Goal: Task Accomplishment & Management: Manage account settings

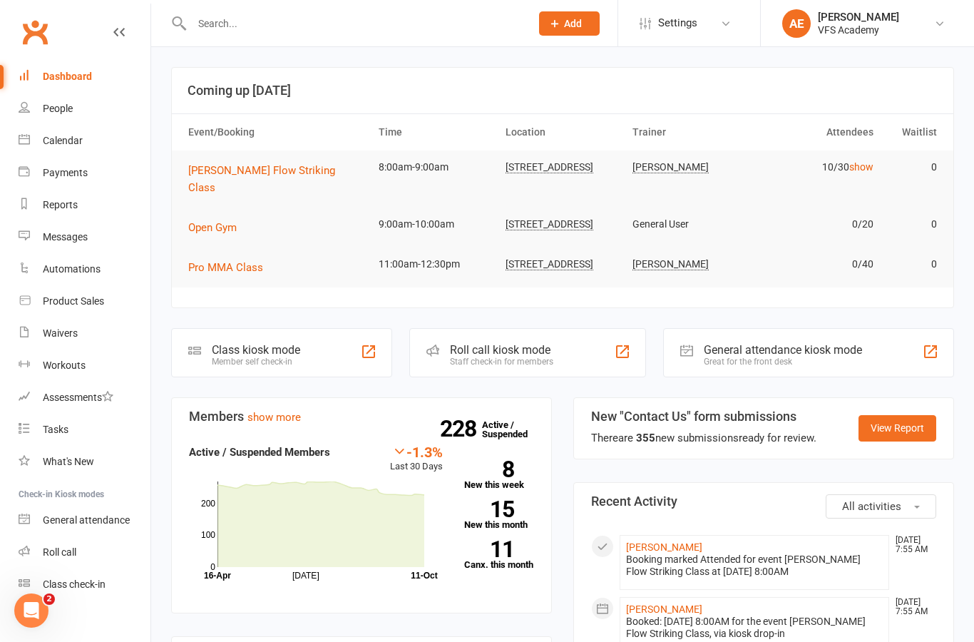
click at [93, 279] on link "Automations" at bounding box center [85, 269] width 132 height 32
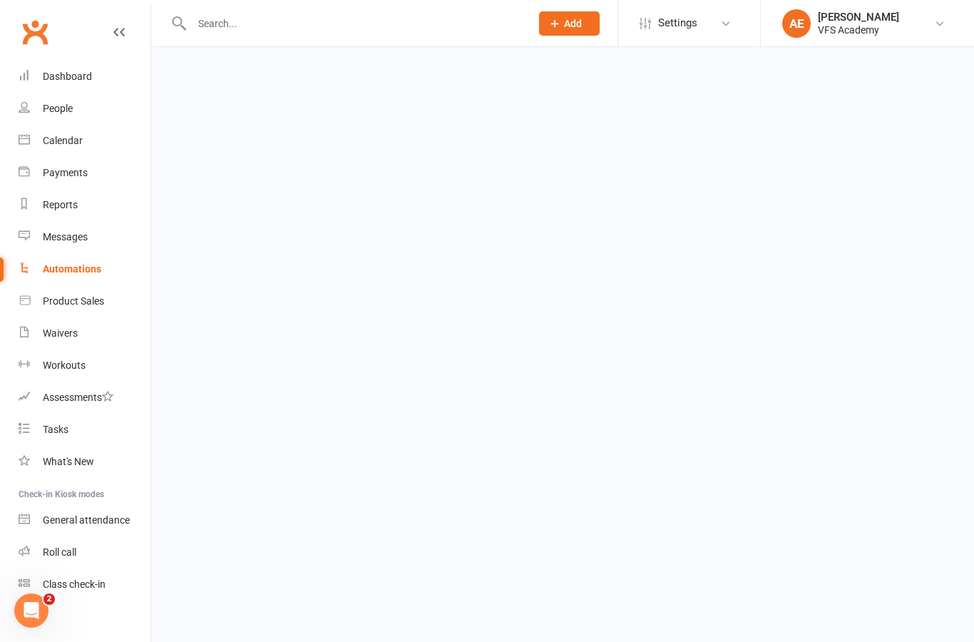
select select "100"
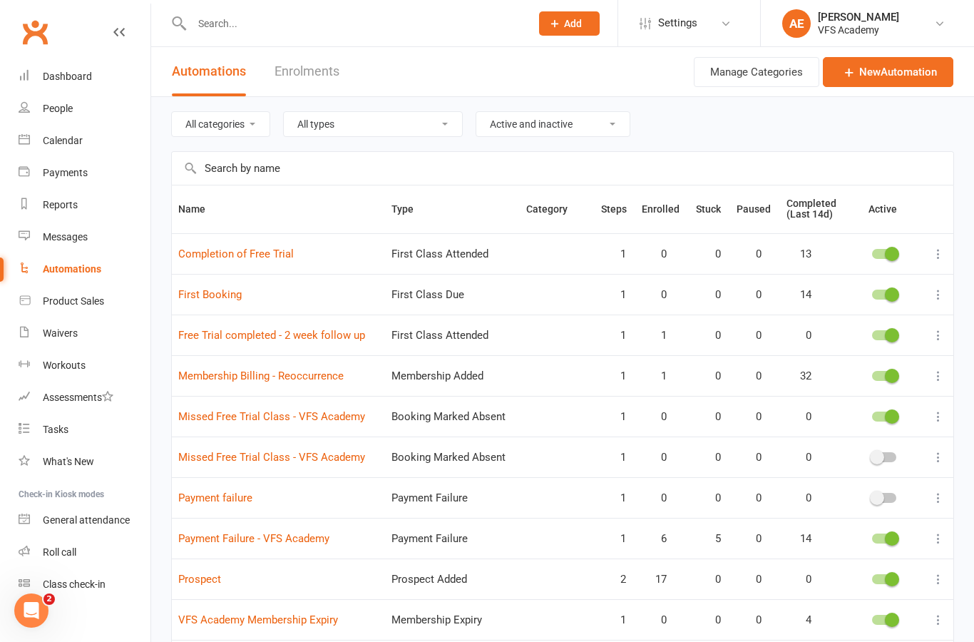
click at [275, 532] on link "Payment Failure - VFS Academy" at bounding box center [253, 538] width 151 height 13
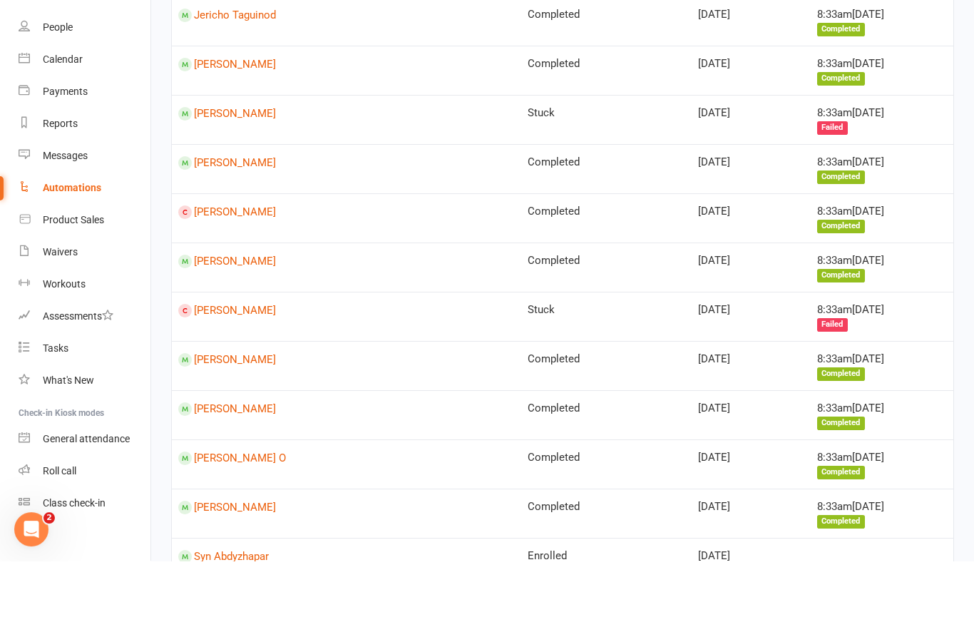
scroll to position [1705, 0]
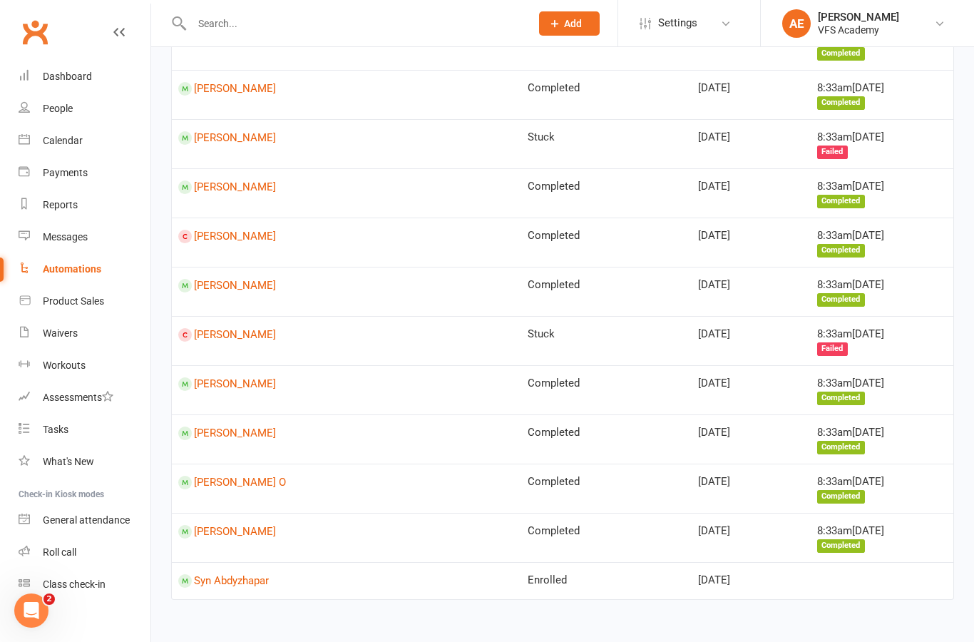
click at [215, 426] on link "[PERSON_NAME]" at bounding box center [346, 433] width 337 height 14
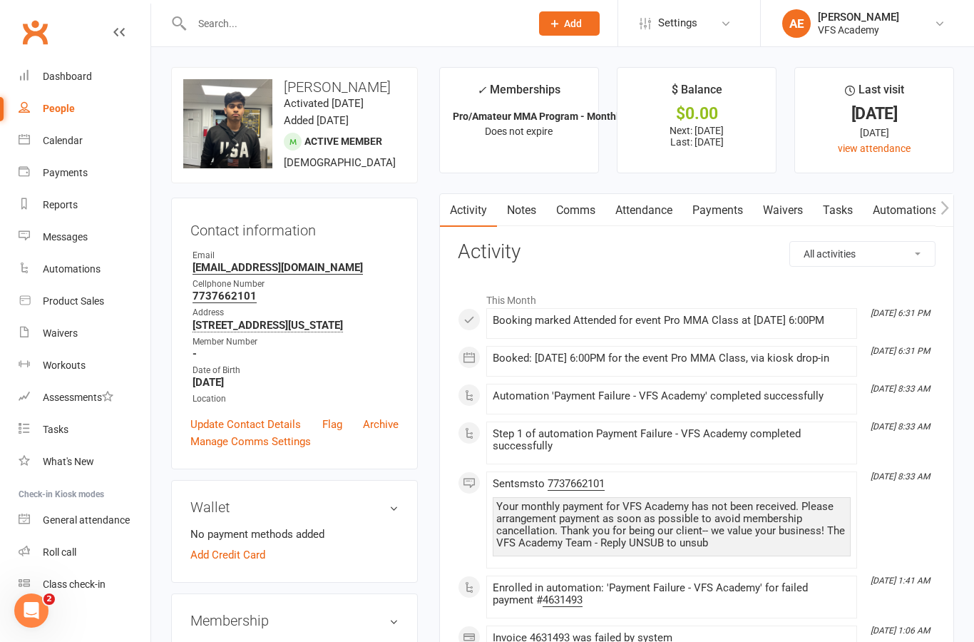
click at [714, 222] on link "Payments" at bounding box center [717, 210] width 71 height 33
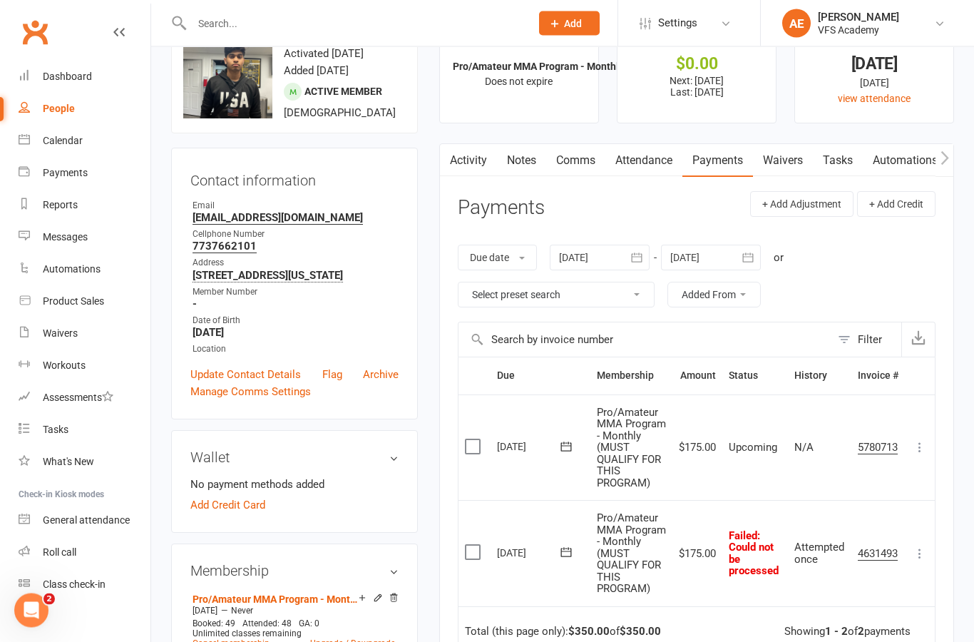
click at [926, 555] on button at bounding box center [919, 553] width 17 height 17
click at [866, 641] on link "Mark as Paid (Other)" at bounding box center [856, 638] width 141 height 29
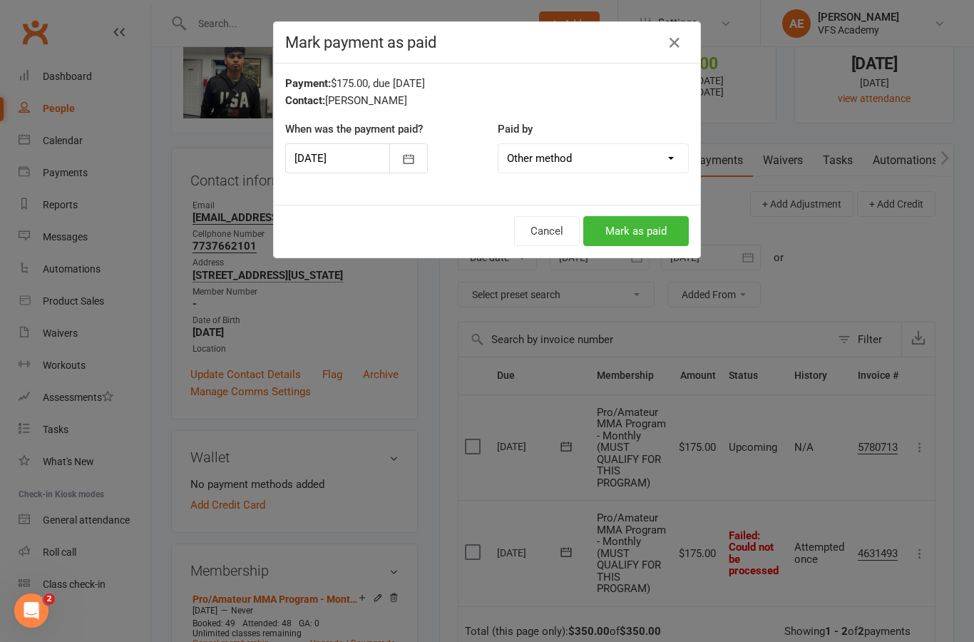
click at [651, 227] on button "Mark as paid" at bounding box center [636, 231] width 106 height 30
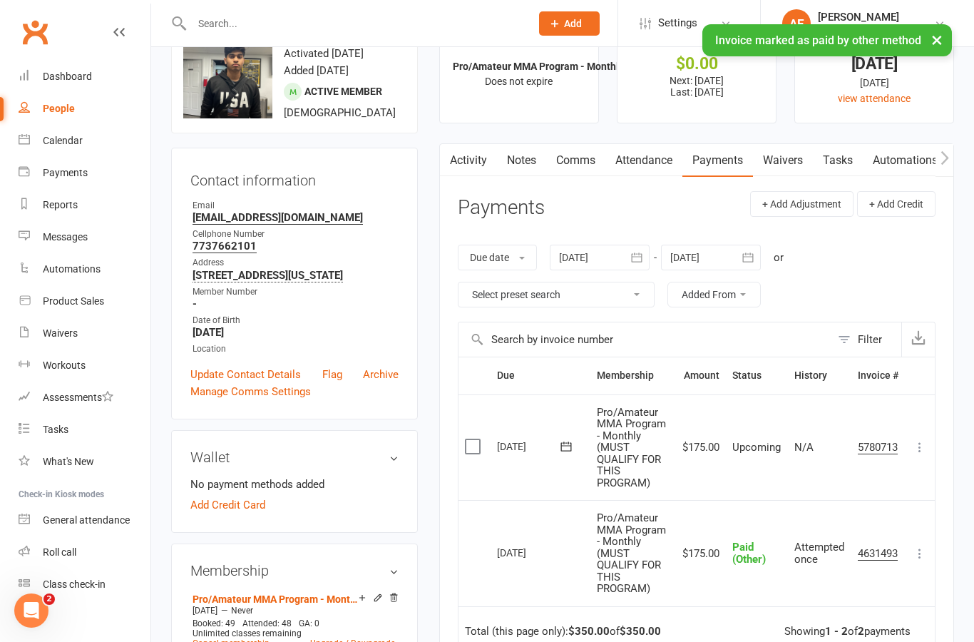
click at [83, 83] on link "Dashboard" at bounding box center [85, 77] width 132 height 32
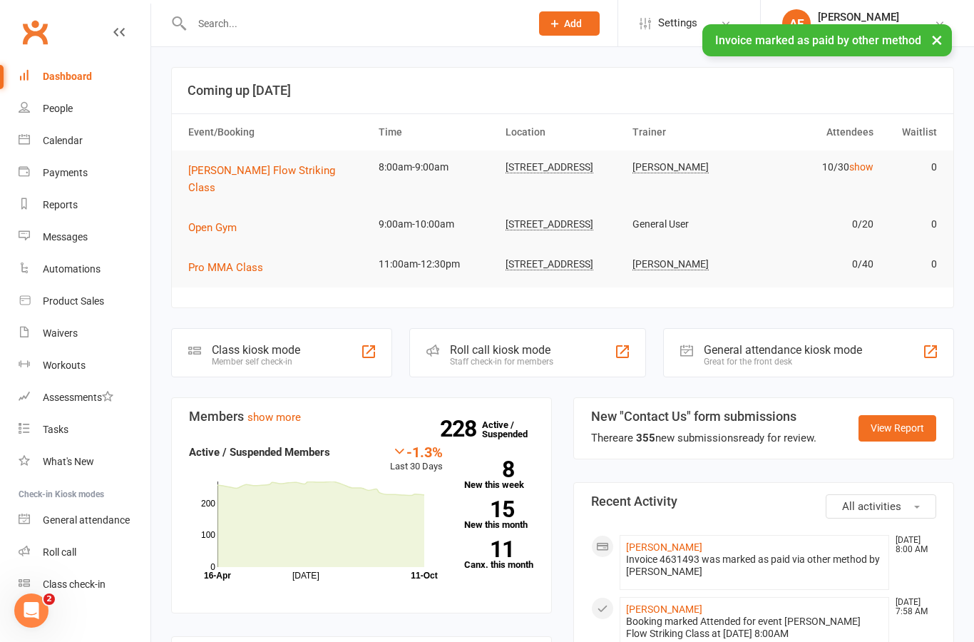
click at [237, 169] on span "[PERSON_NAME] Flow Striking Class" at bounding box center [261, 179] width 147 height 30
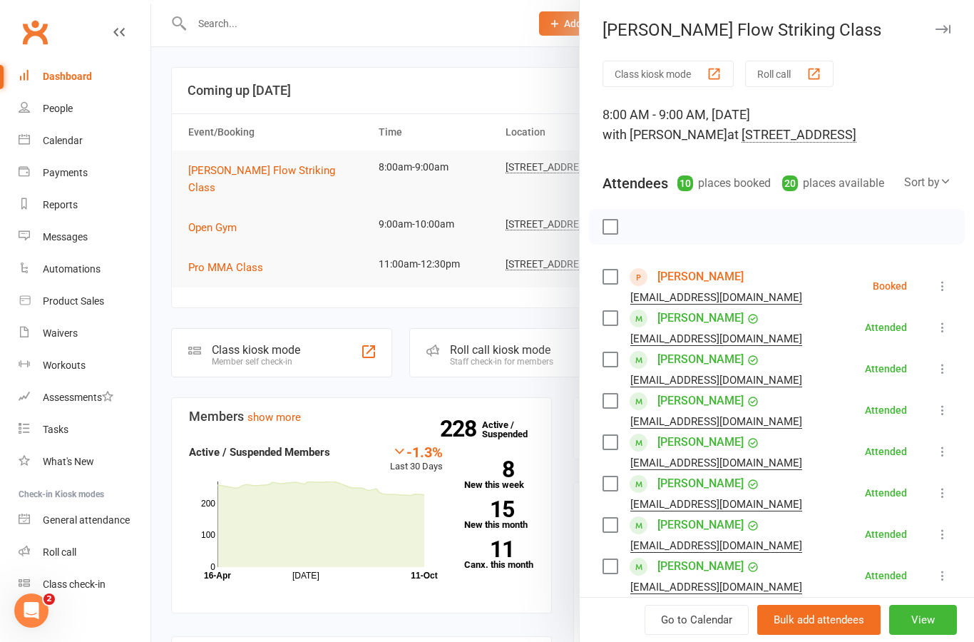
click at [727, 274] on link "[PERSON_NAME]" at bounding box center [700, 276] width 86 height 23
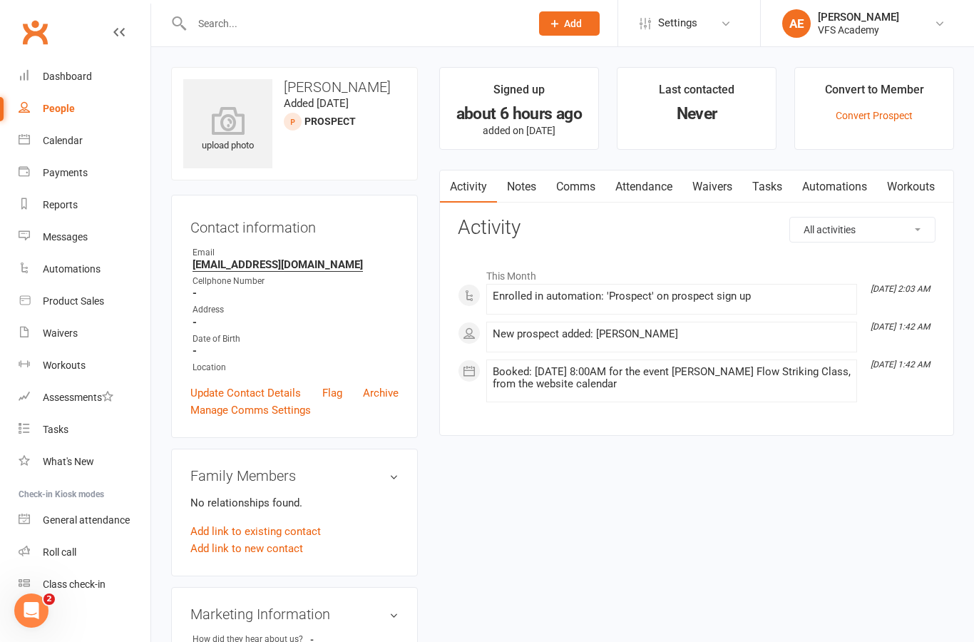
click at [734, 189] on link "Waivers" at bounding box center [712, 186] width 60 height 33
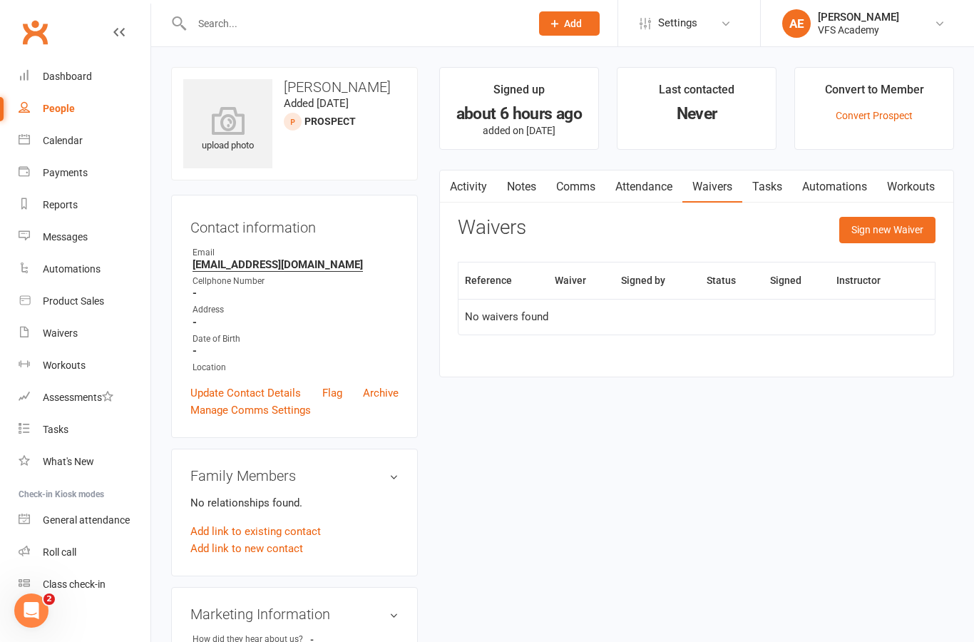
click at [909, 221] on button "Sign new Waiver" at bounding box center [887, 230] width 96 height 26
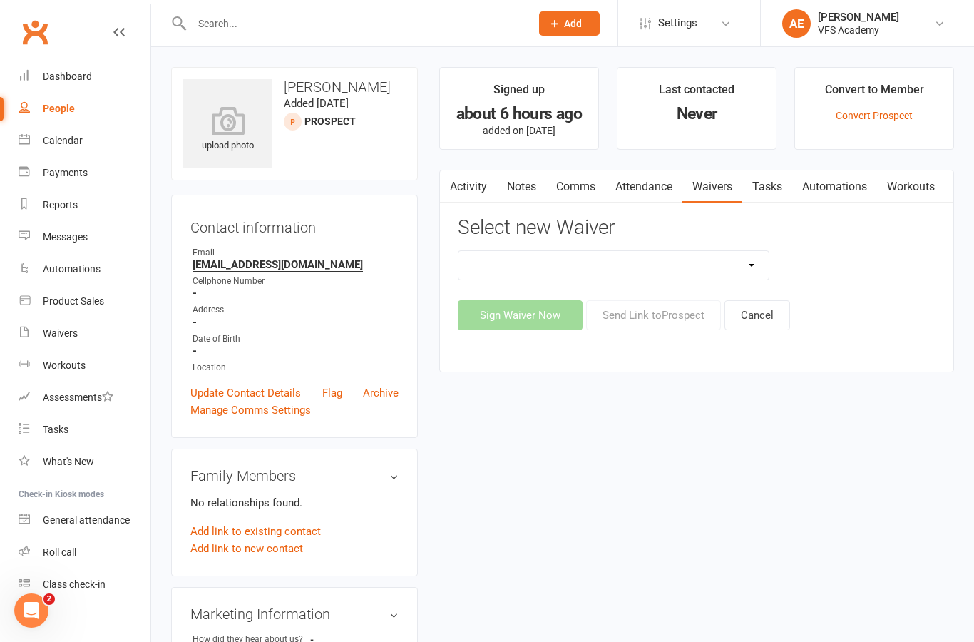
click at [626, 261] on select "Cancellation Form Cancellation Policy New Prospect And/Or Walk In Waiver And Re…" at bounding box center [613, 265] width 310 height 29
select select "326"
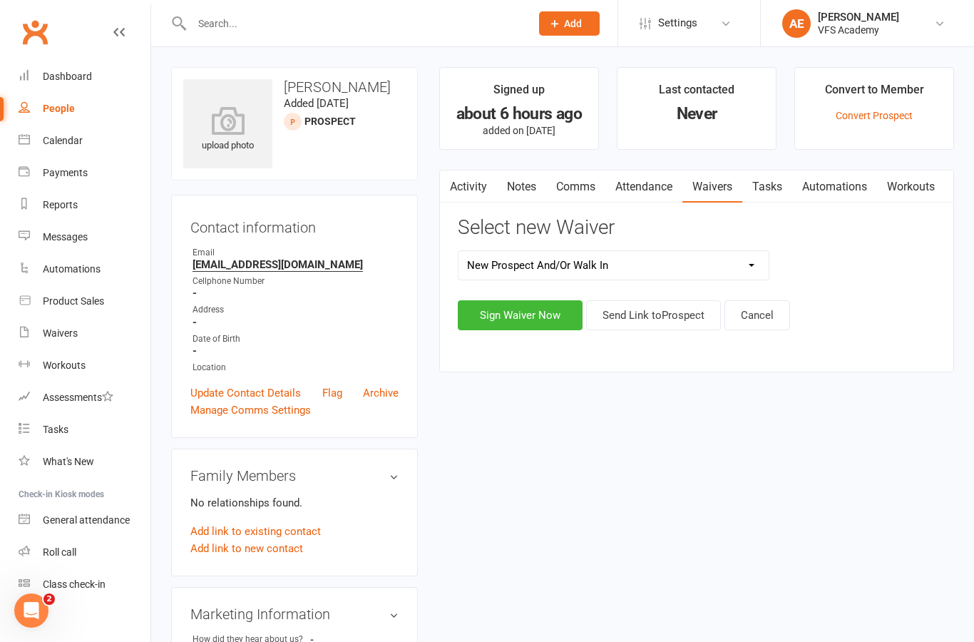
click at [674, 317] on button "Send Link to [GEOGRAPHIC_DATA]" at bounding box center [653, 315] width 135 height 30
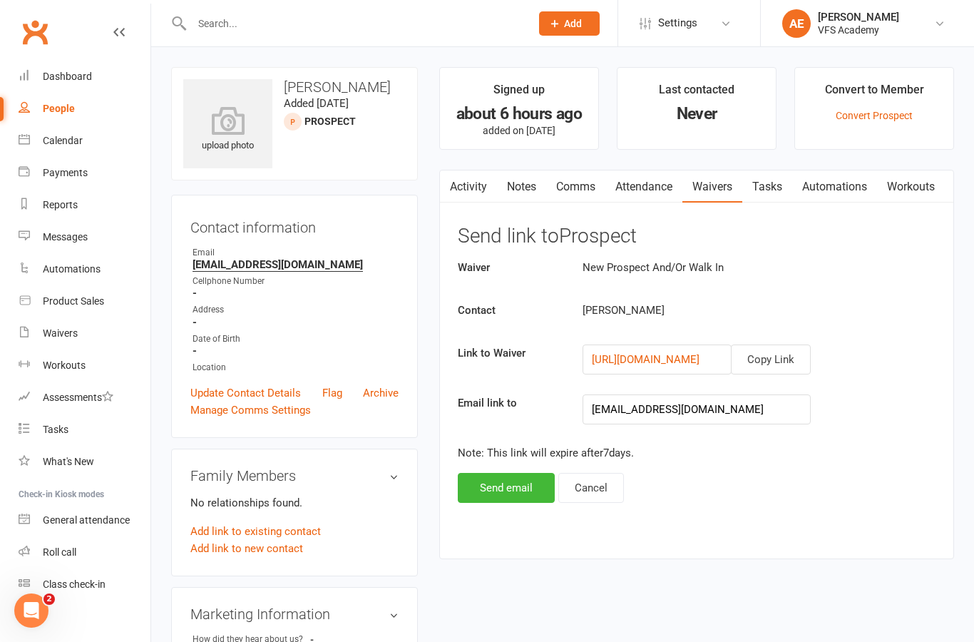
click at [515, 488] on button "Send email" at bounding box center [506, 488] width 97 height 30
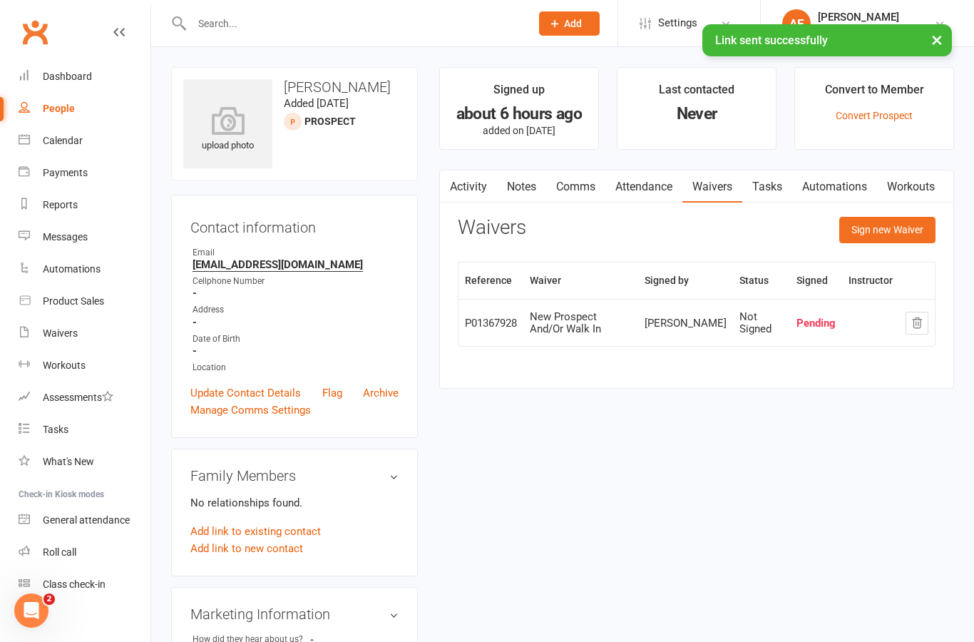
click at [61, 73] on div "Dashboard" at bounding box center [67, 76] width 49 height 11
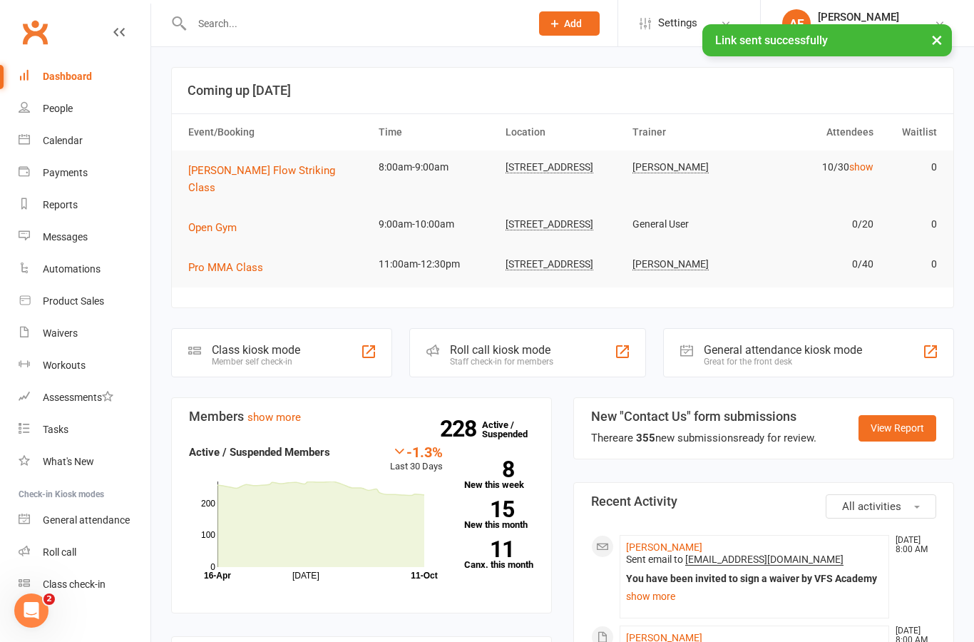
click at [245, 168] on span "[PERSON_NAME] Flow Striking Class" at bounding box center [261, 179] width 147 height 30
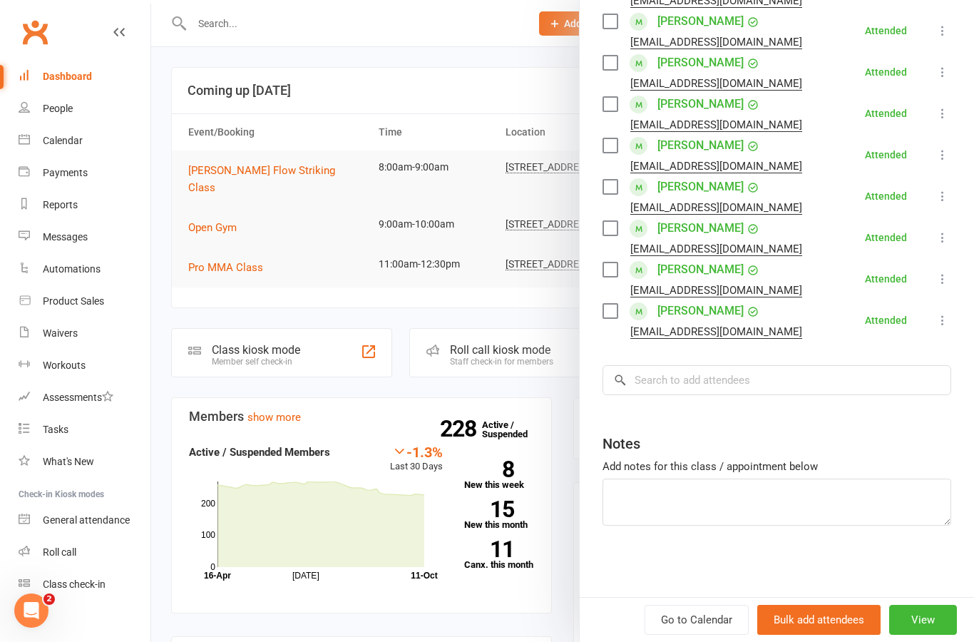
scroll to position [338, 0]
click at [92, 273] on div "Automations" at bounding box center [72, 268] width 58 height 11
select select "100"
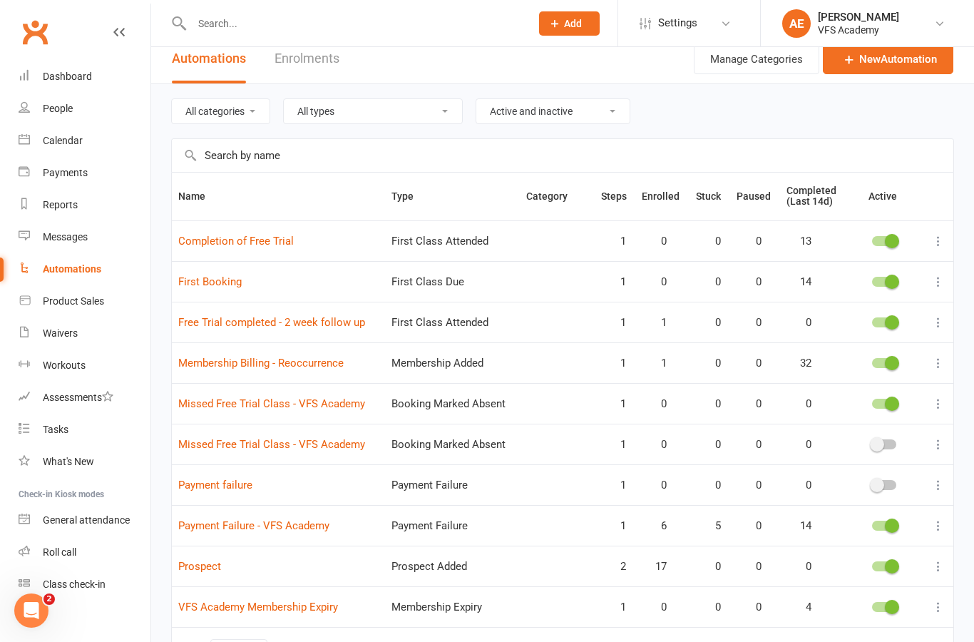
scroll to position [120, 0]
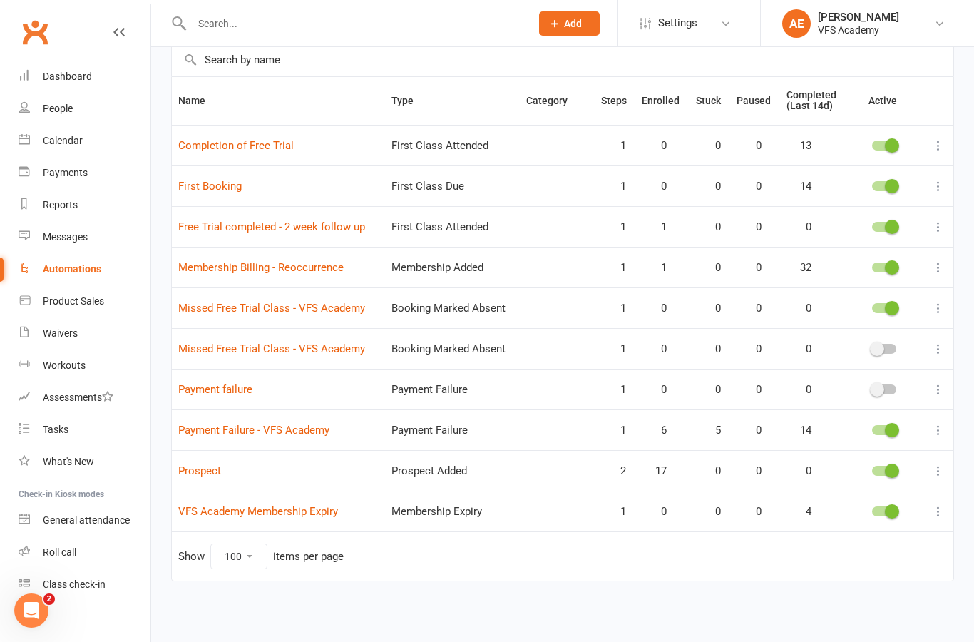
click at [196, 472] on td "Prospect" at bounding box center [278, 470] width 213 height 41
click at [222, 452] on td "Prospect" at bounding box center [278, 470] width 213 height 41
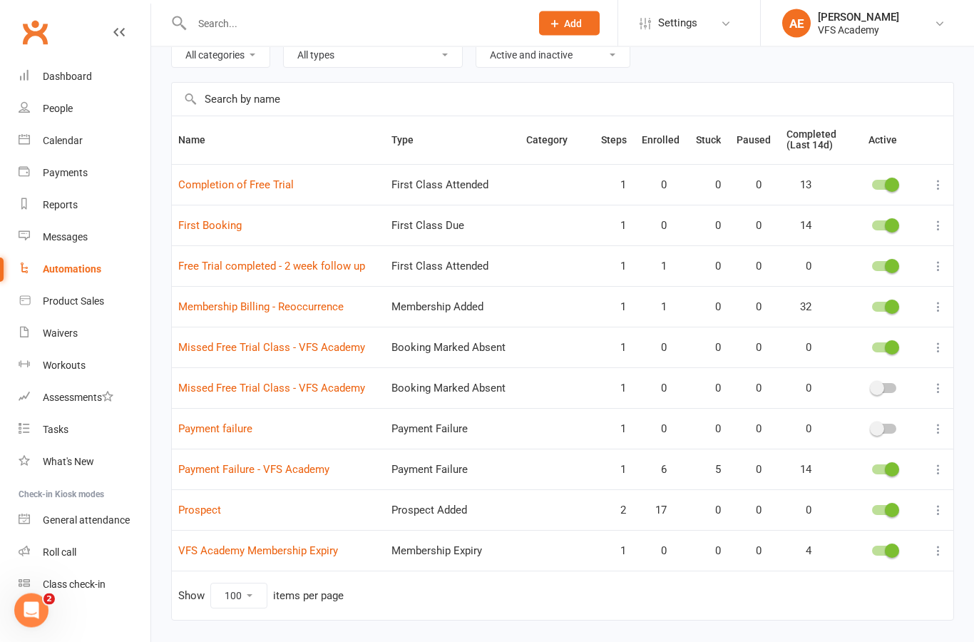
scroll to position [68, 0]
click at [209, 504] on link "Prospect" at bounding box center [199, 510] width 43 height 13
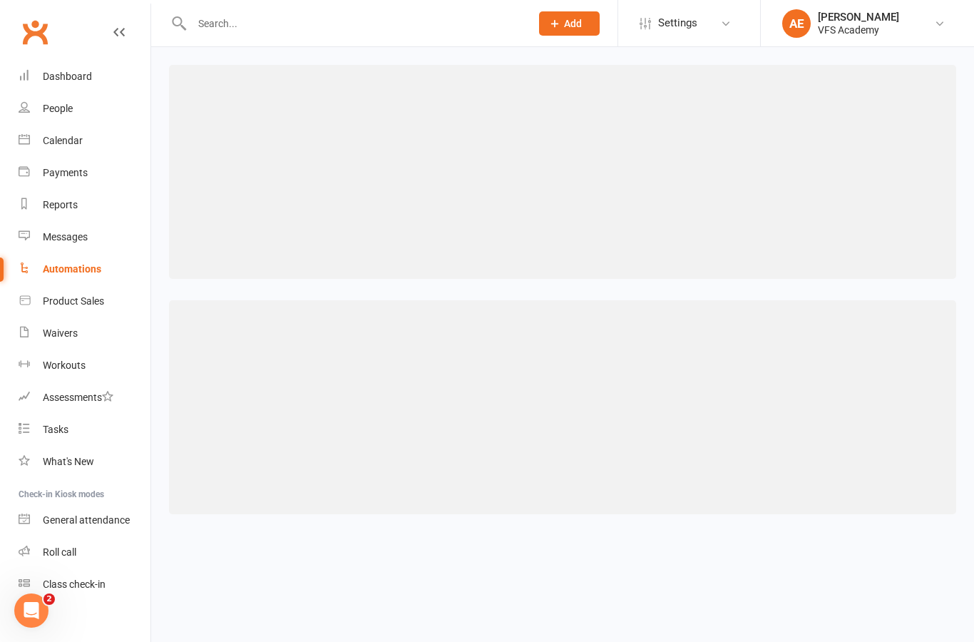
click at [203, 518] on div at bounding box center [562, 289] width 823 height 485
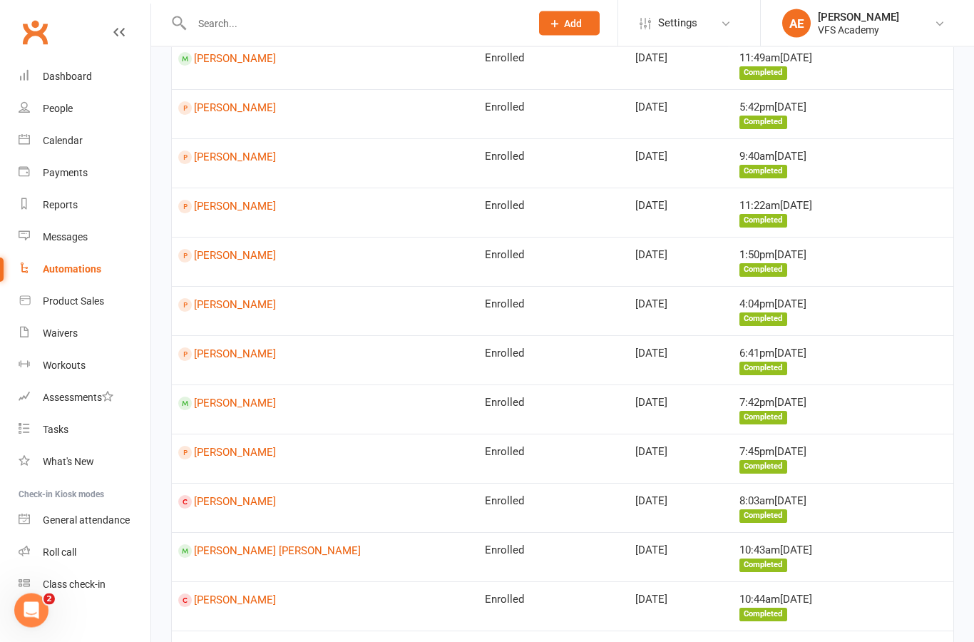
scroll to position [992, 0]
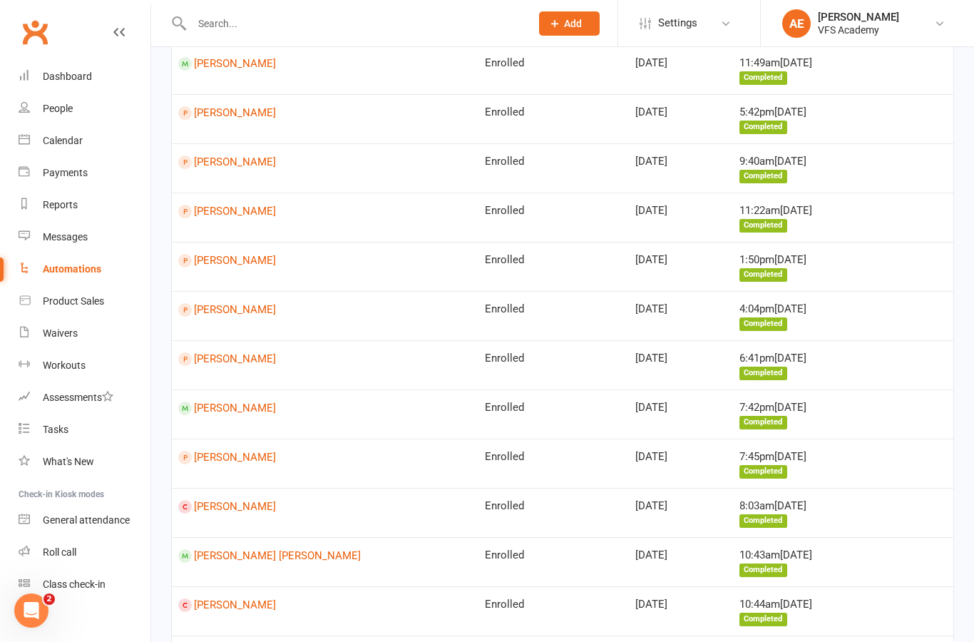
click at [88, 266] on div "Automations" at bounding box center [72, 268] width 58 height 11
select select "100"
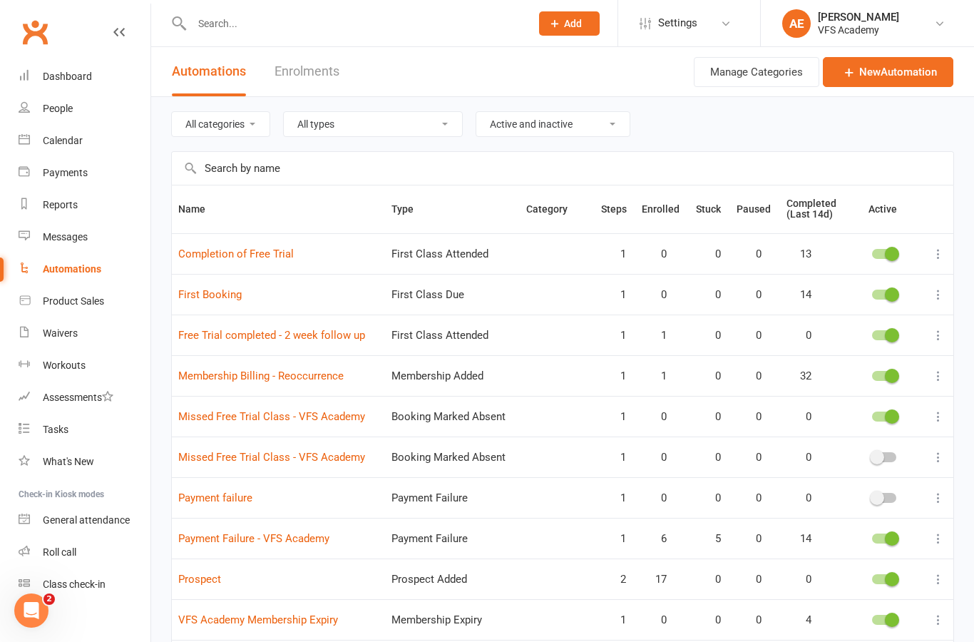
click at [230, 297] on link "First Booking" at bounding box center [209, 294] width 63 height 13
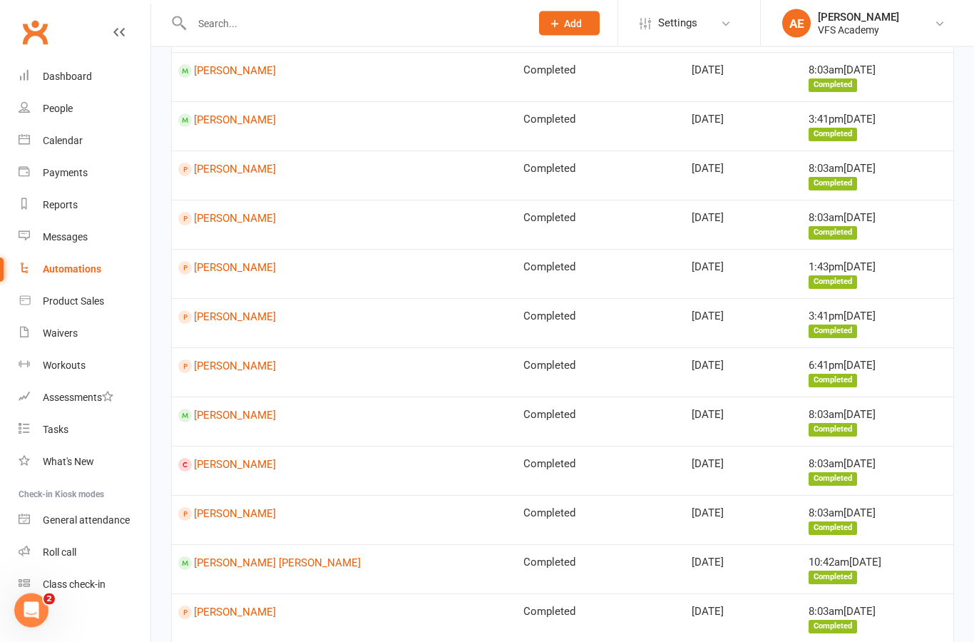
scroll to position [504, 0]
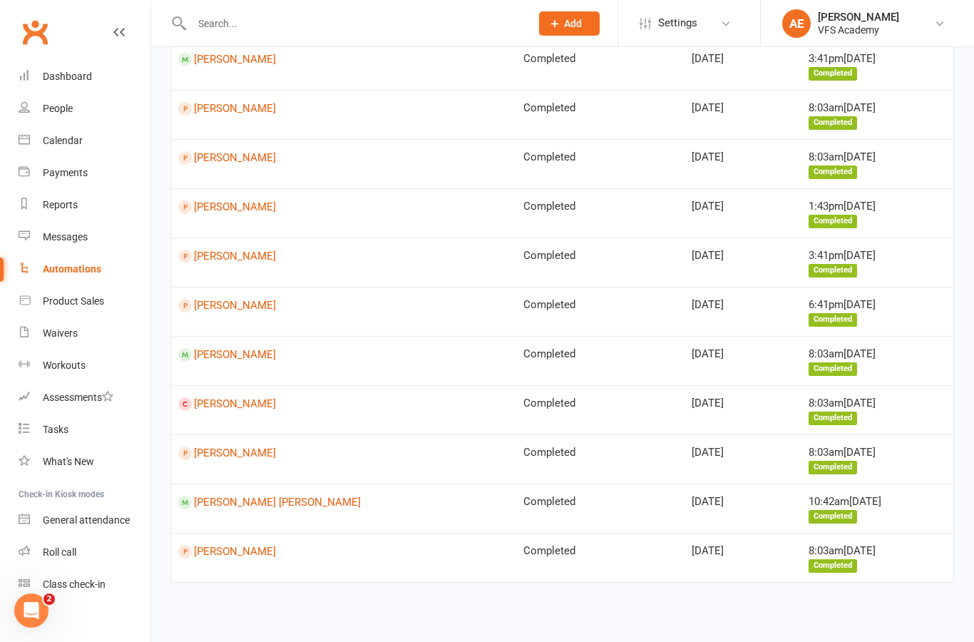
click at [237, 545] on link "[PERSON_NAME]" at bounding box center [344, 552] width 332 height 14
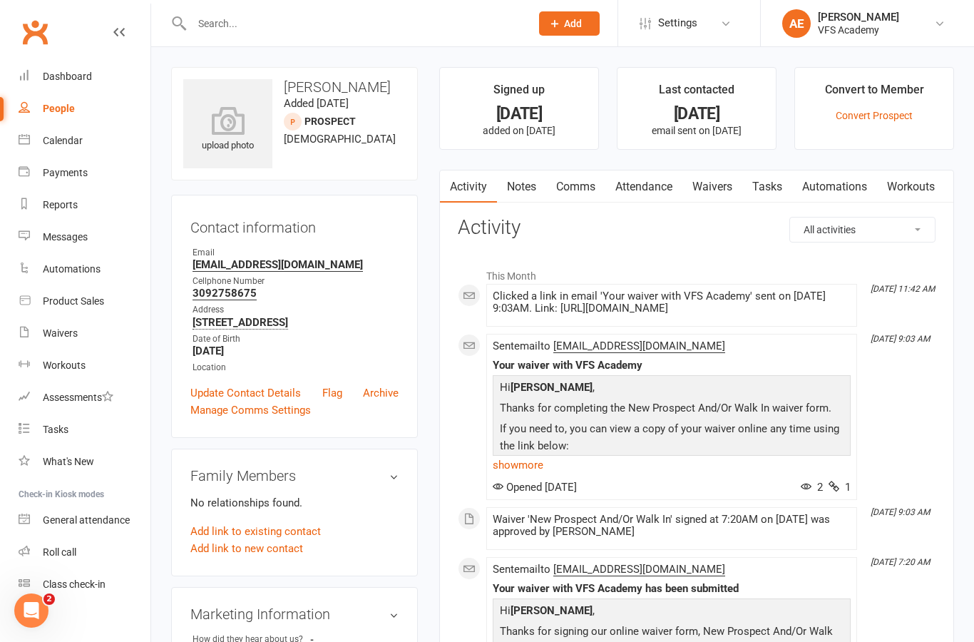
click at [738, 185] on link "Waivers" at bounding box center [712, 186] width 60 height 33
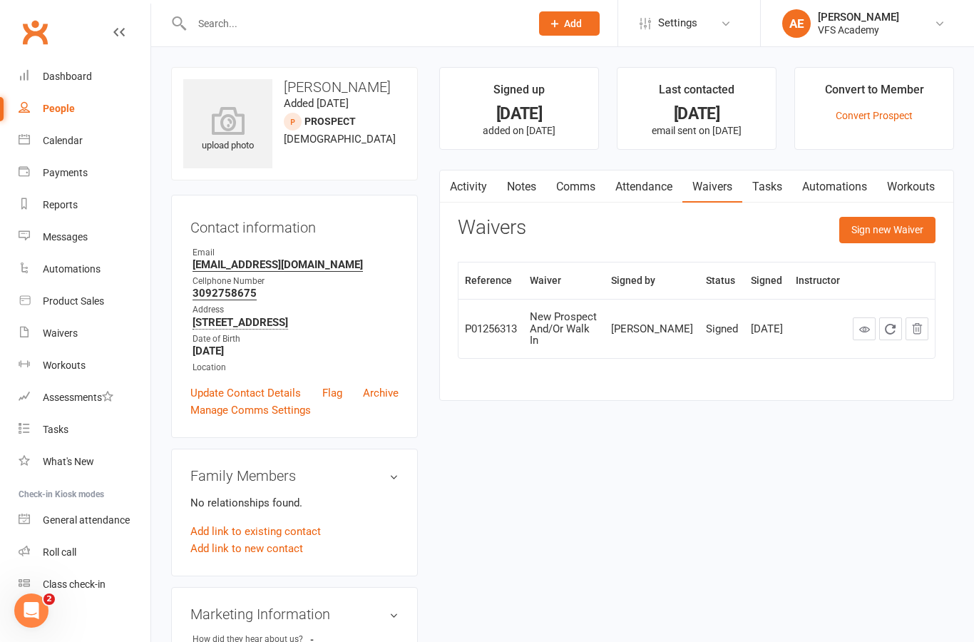
click at [96, 70] on link "Dashboard" at bounding box center [85, 77] width 132 height 32
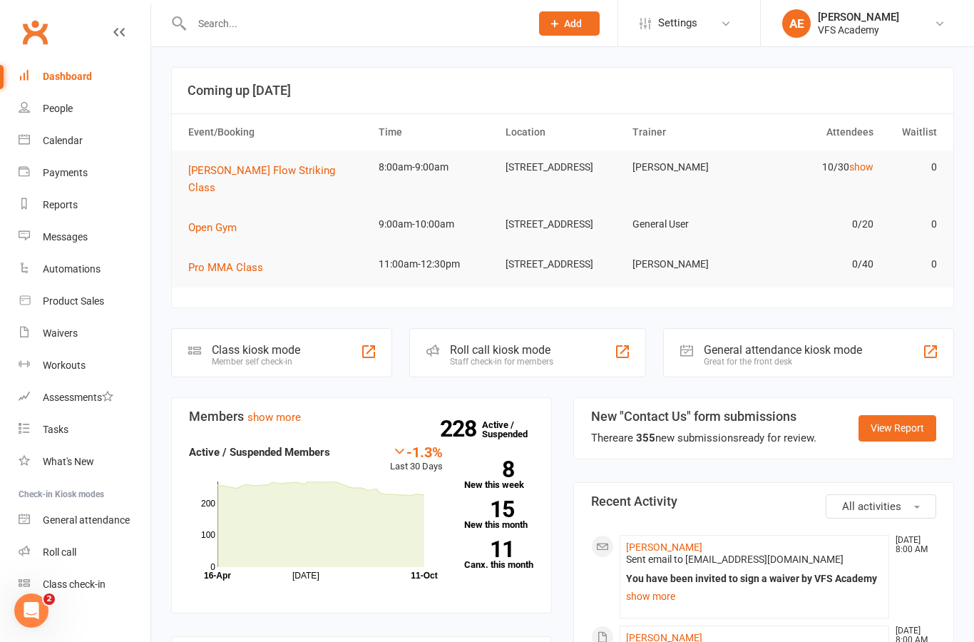
click at [70, 268] on div "Automations" at bounding box center [72, 268] width 58 height 11
select select "100"
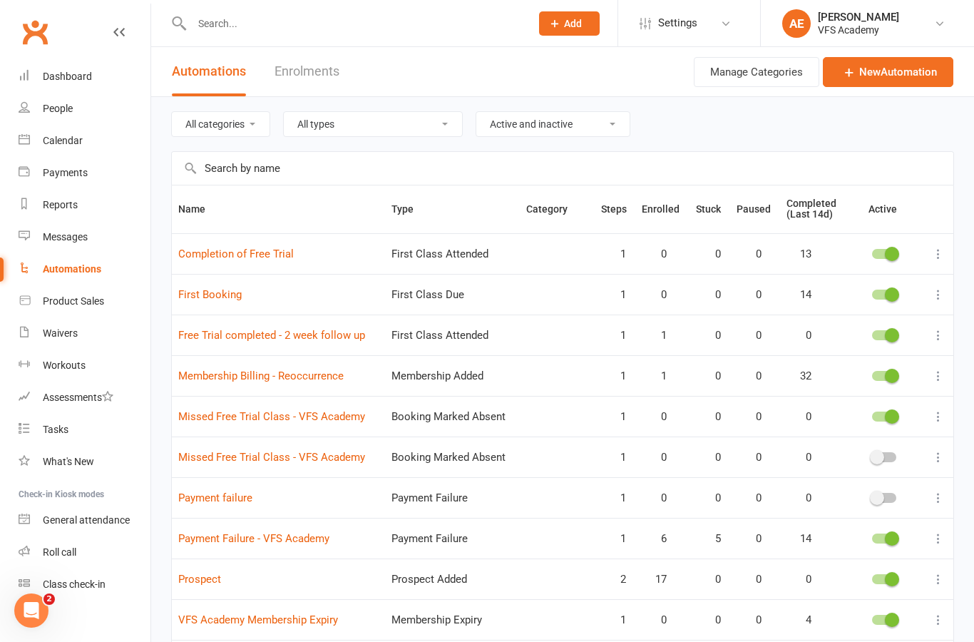
click at [292, 538] on link "Payment Failure - VFS Academy" at bounding box center [253, 538] width 151 height 13
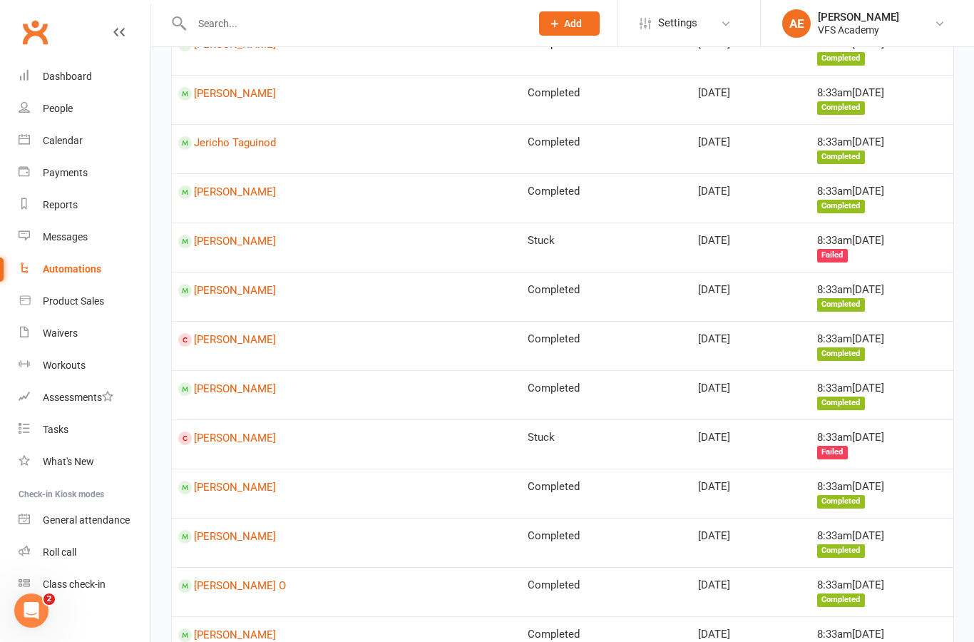
scroll to position [1648, 0]
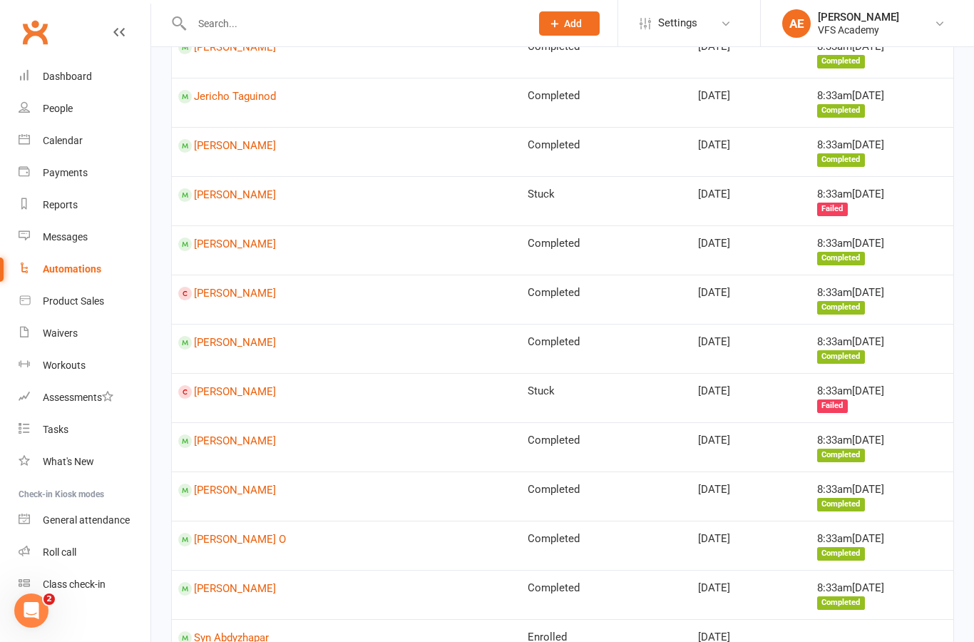
click at [235, 520] on td "[PERSON_NAME] O" at bounding box center [346, 544] width 349 height 49
click at [235, 533] on link "[PERSON_NAME] O" at bounding box center [346, 540] width 337 height 14
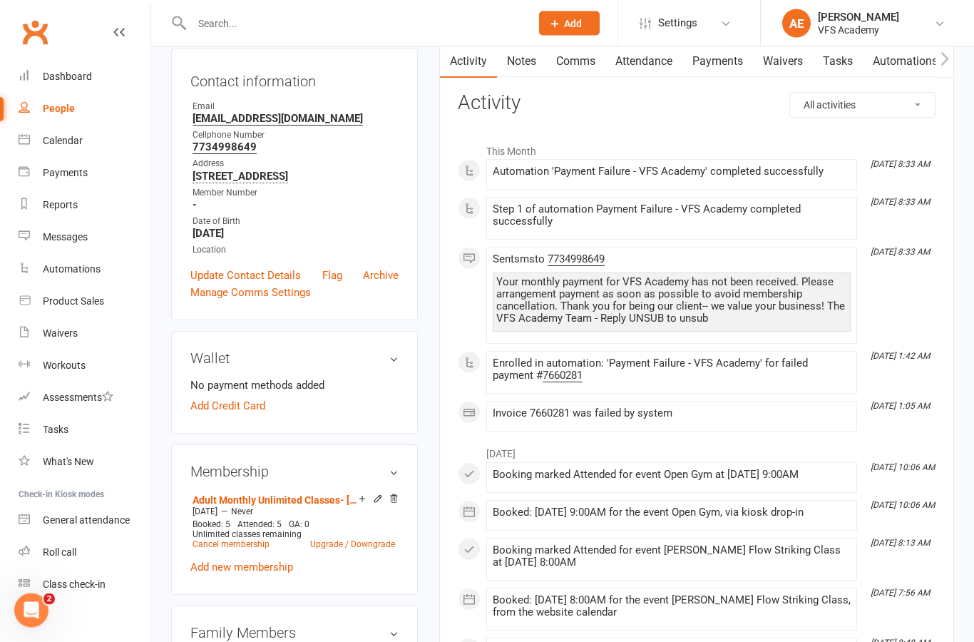
scroll to position [149, 0]
click at [237, 549] on link "Cancel membership" at bounding box center [230, 544] width 77 height 10
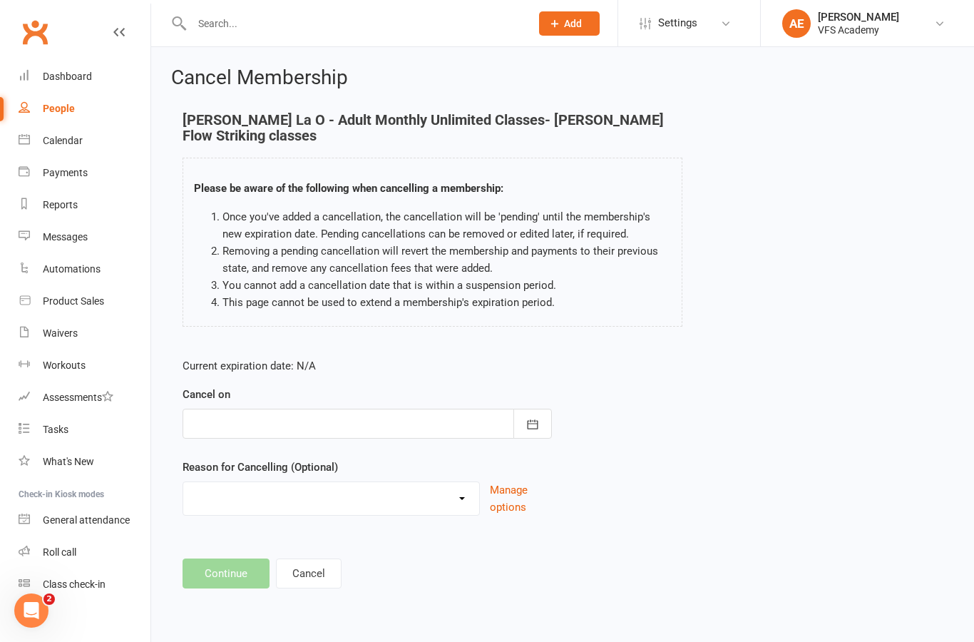
click at [527, 417] on icon "button" at bounding box center [532, 424] width 14 height 14
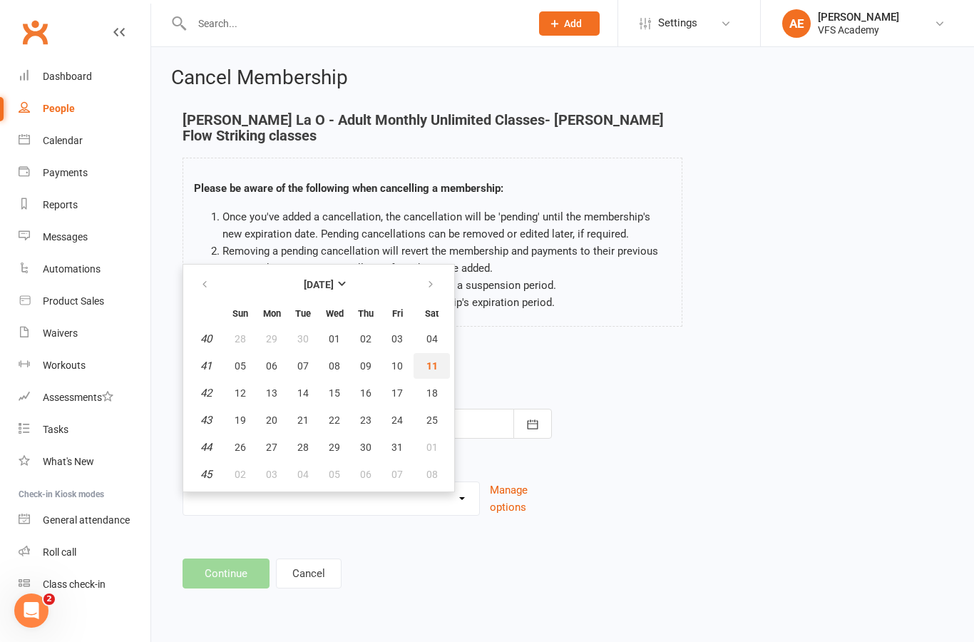
click at [428, 360] on span "11" at bounding box center [431, 365] width 11 height 11
type input "[DATE]"
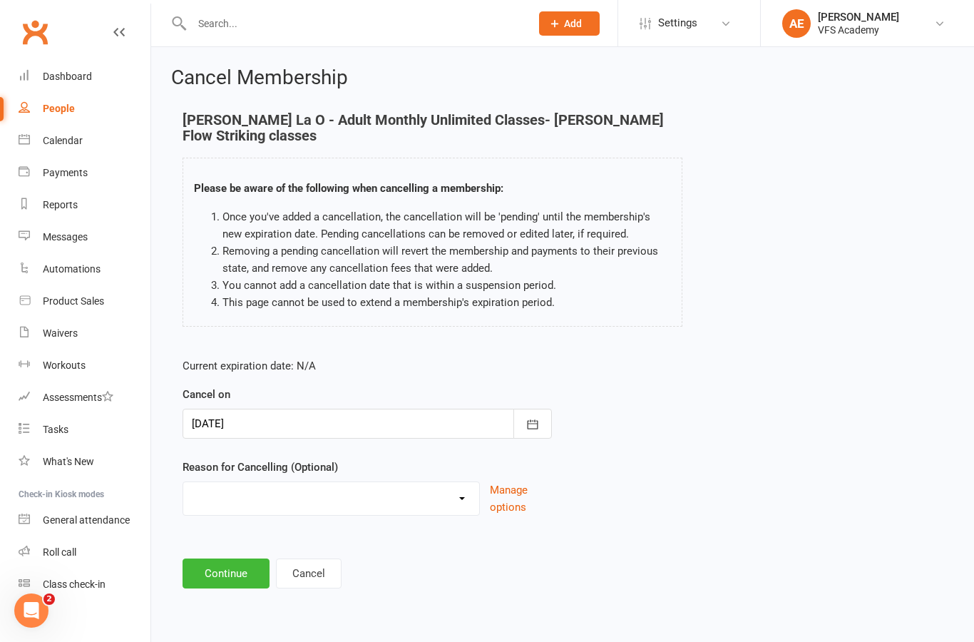
click at [223, 558] on button "Continue" at bounding box center [226, 573] width 87 height 30
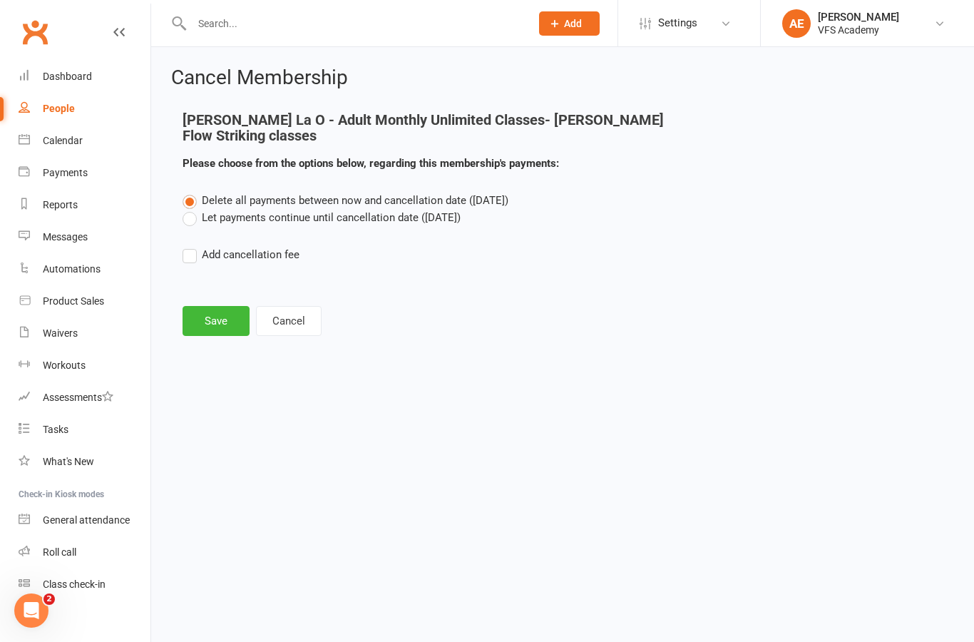
click at [221, 312] on button "Save" at bounding box center [216, 321] width 67 height 30
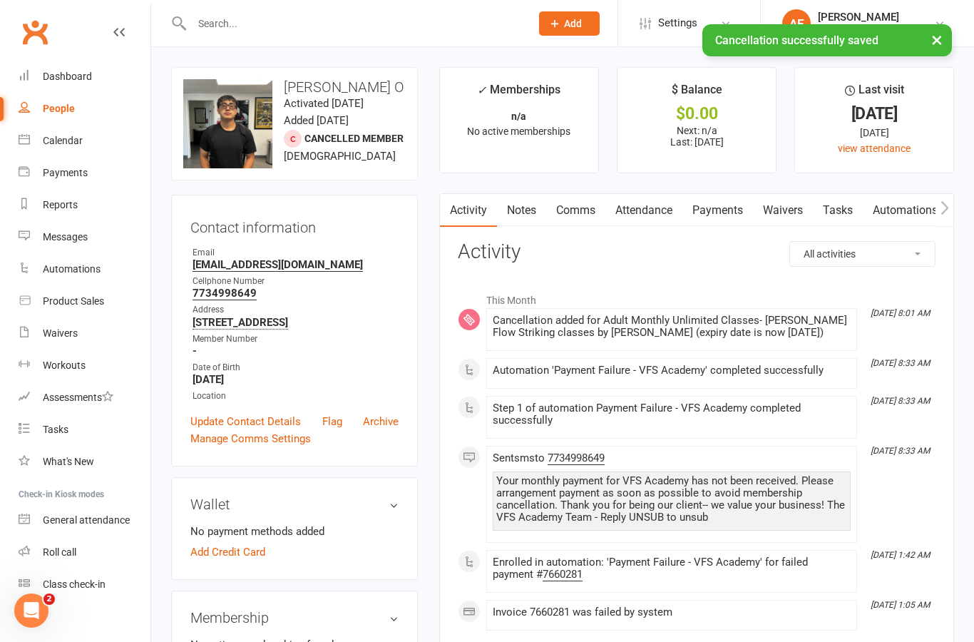
click at [77, 272] on div "Automations" at bounding box center [72, 268] width 58 height 11
select select "100"
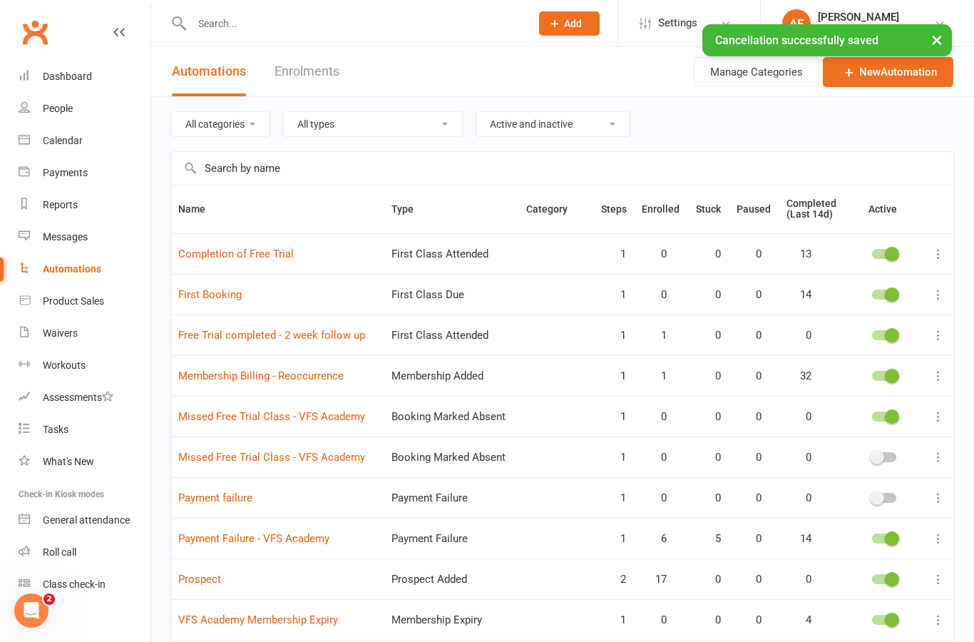
click at [251, 532] on link "Payment Failure - VFS Academy" at bounding box center [253, 538] width 151 height 13
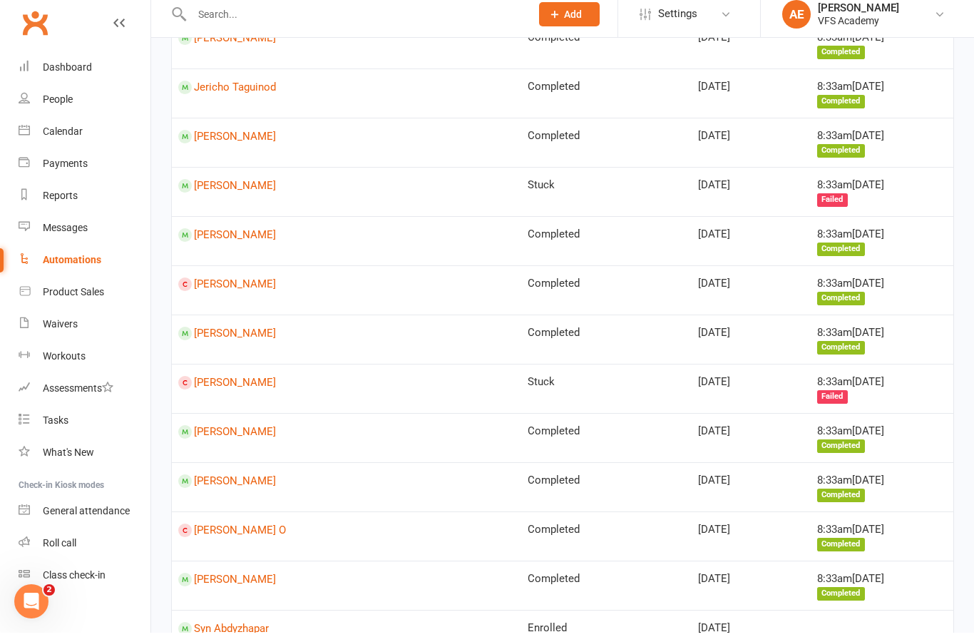
scroll to position [1648, 0]
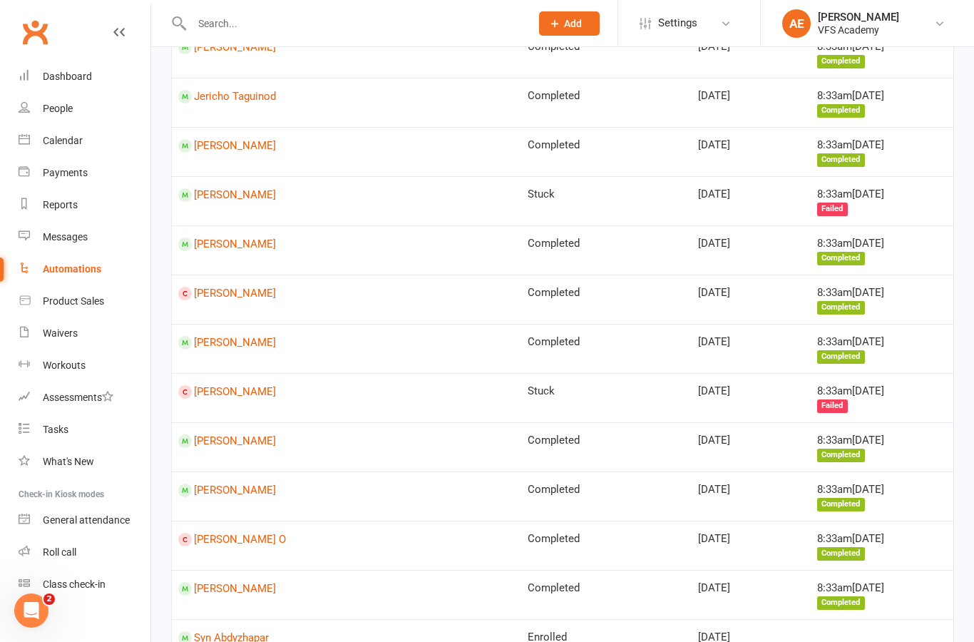
click at [231, 631] on link "Syn Abdyzhapar" at bounding box center [346, 638] width 337 height 14
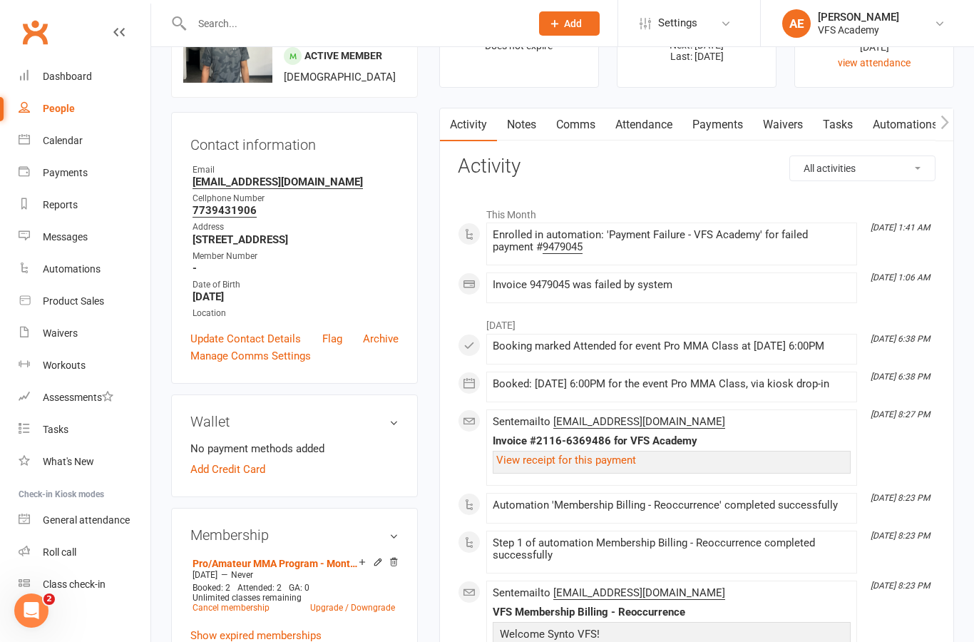
click at [221, 611] on link "Cancel membership" at bounding box center [230, 607] width 77 height 10
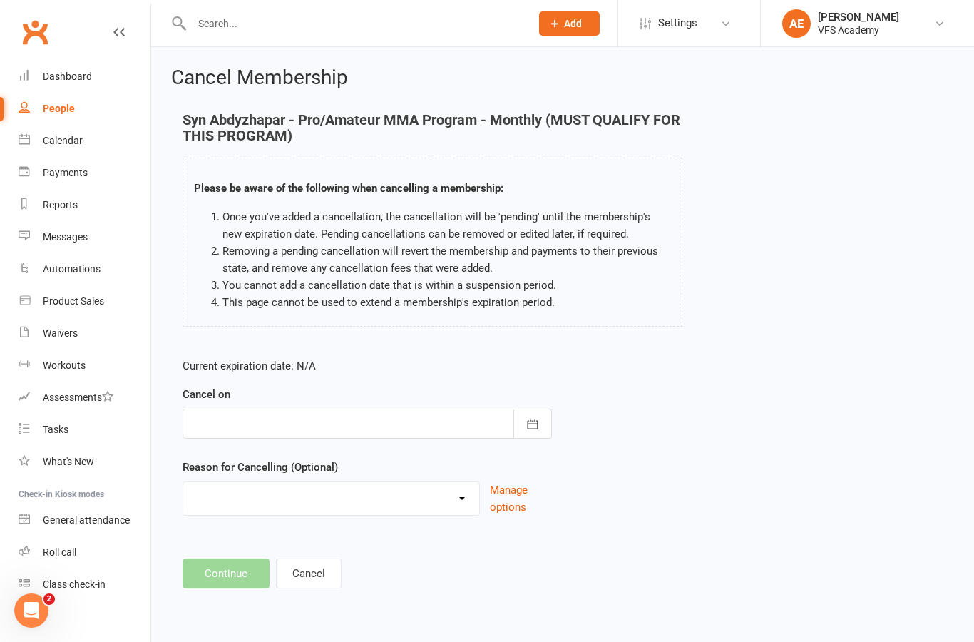
scroll to position [1, 0]
click at [536, 428] on icon "button" at bounding box center [532, 424] width 14 height 14
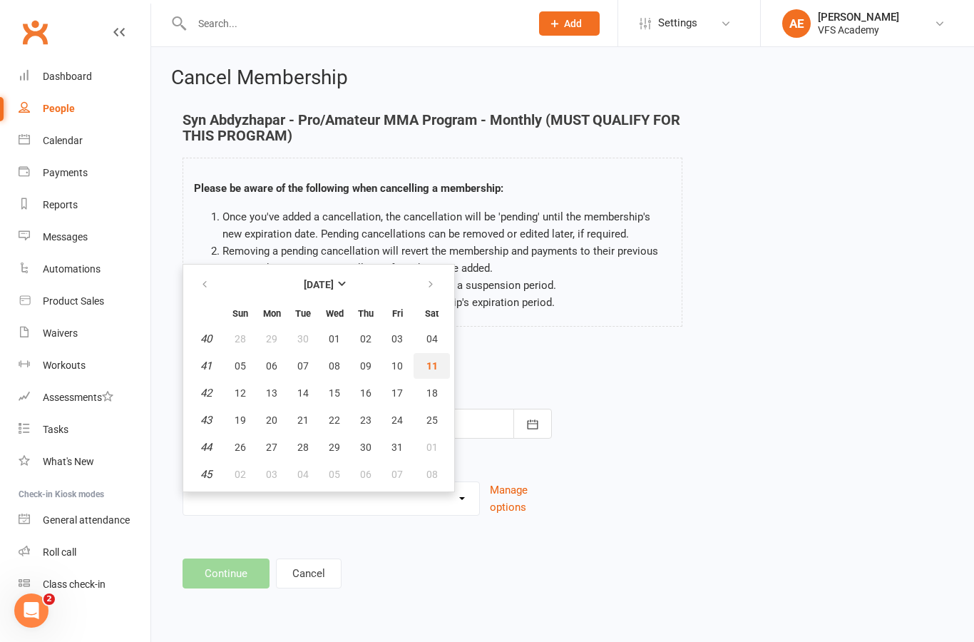
click at [436, 365] on span "11" at bounding box center [431, 365] width 11 height 11
type input "[DATE]"
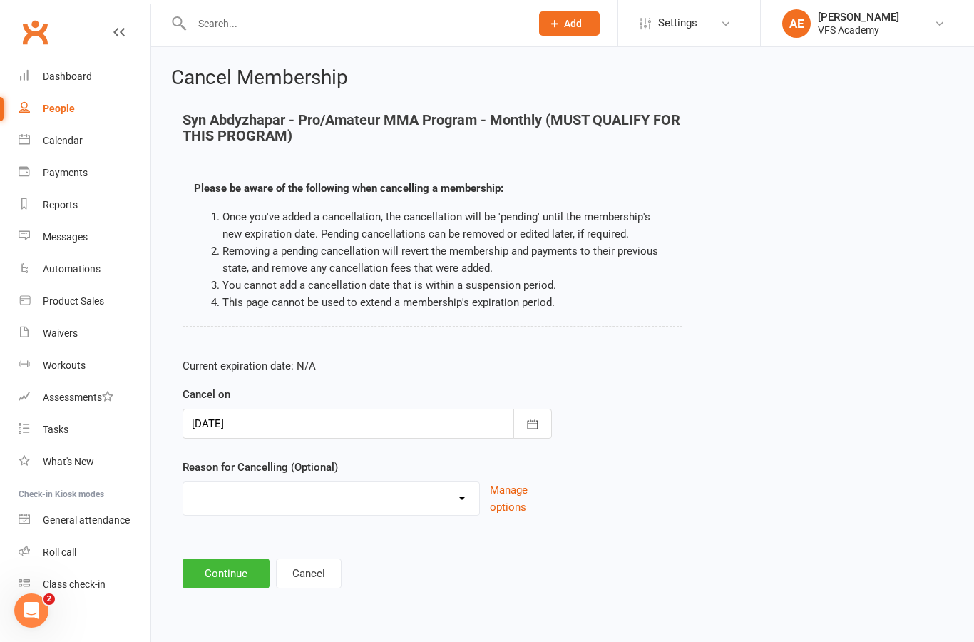
click at [231, 565] on button "Continue" at bounding box center [226, 573] width 87 height 30
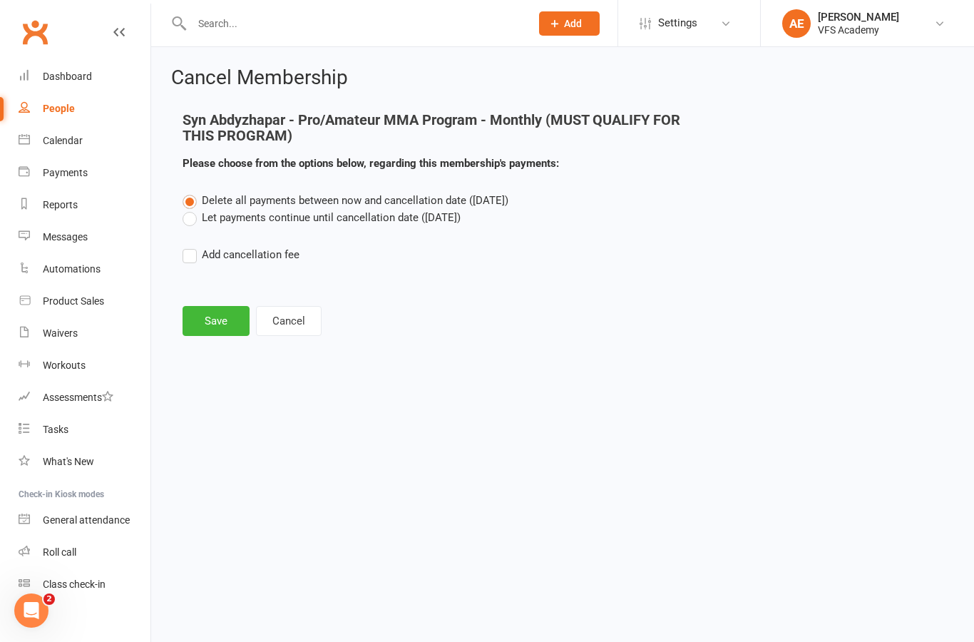
click at [204, 302] on main "Syn Abdyzhapar - Pro/Amateur MMA Program - Monthly (MUST QUALIFY FOR THIS PROGR…" at bounding box center [562, 224] width 783 height 224
click at [224, 314] on button "Save" at bounding box center [216, 321] width 67 height 30
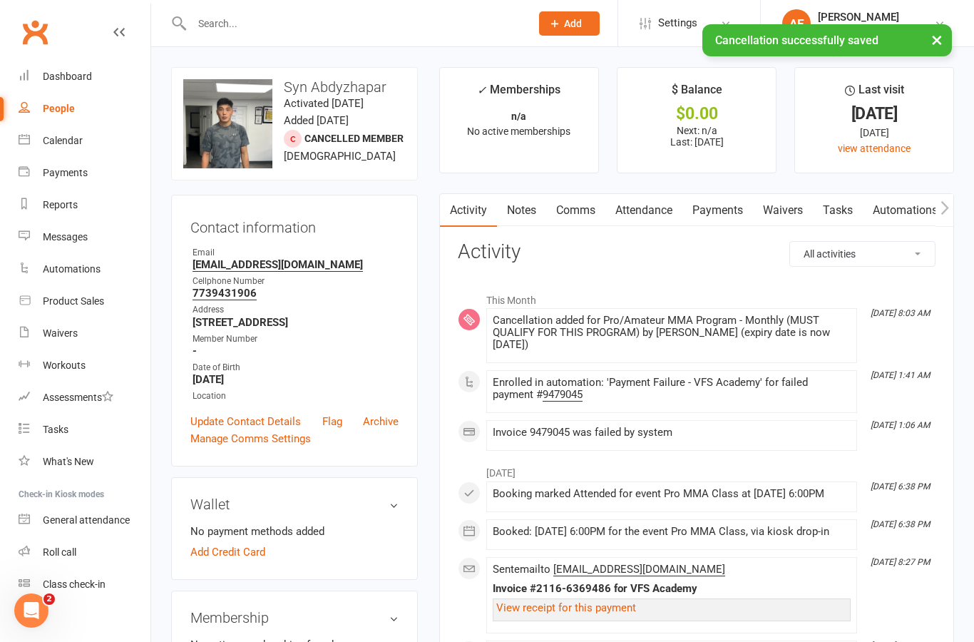
click at [71, 65] on link "Dashboard" at bounding box center [85, 77] width 132 height 32
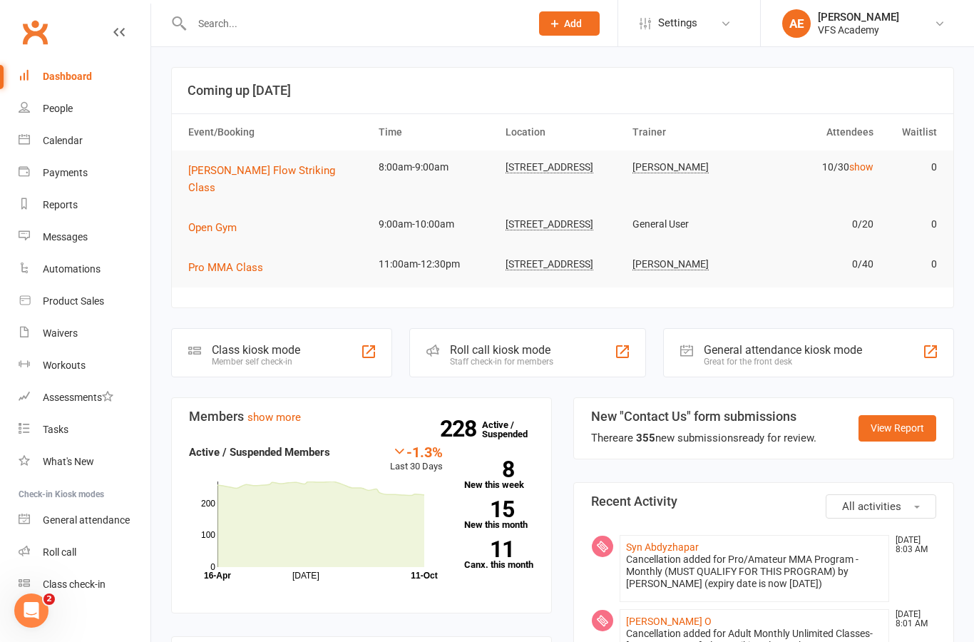
click at [299, 14] on input "text" at bounding box center [354, 24] width 333 height 20
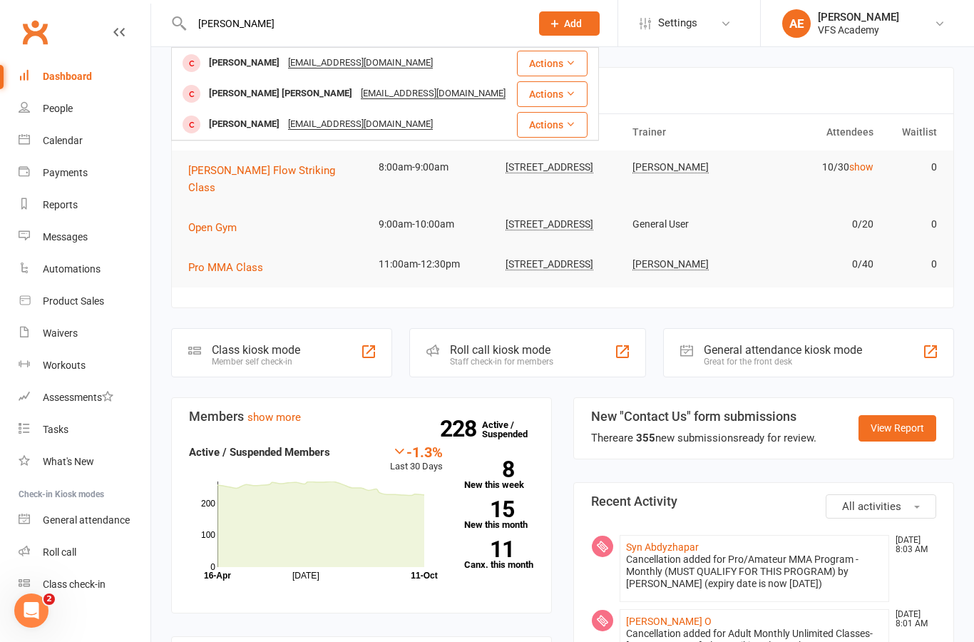
type input "[PERSON_NAME]"
click at [389, 70] on div "[EMAIL_ADDRESS][DOMAIN_NAME]" at bounding box center [360, 63] width 153 height 21
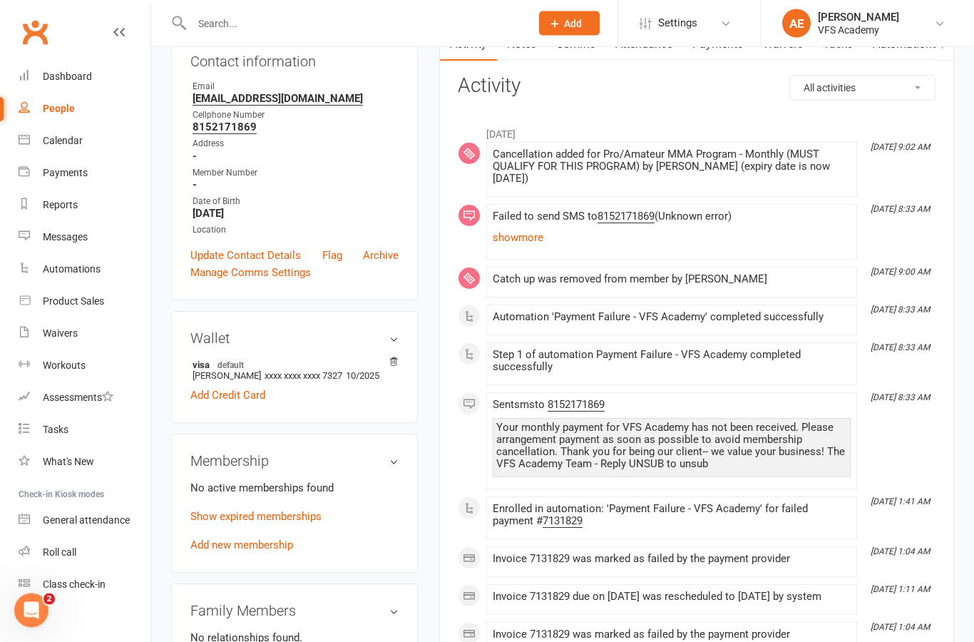
scroll to position [166, 0]
click at [383, 384] on div "Wallet visa default [PERSON_NAME] xxxx xxxx xxxx 7327 10/2025 Add Credit Card" at bounding box center [294, 367] width 247 height 112
click at [398, 366] on icon at bounding box center [394, 361] width 10 height 10
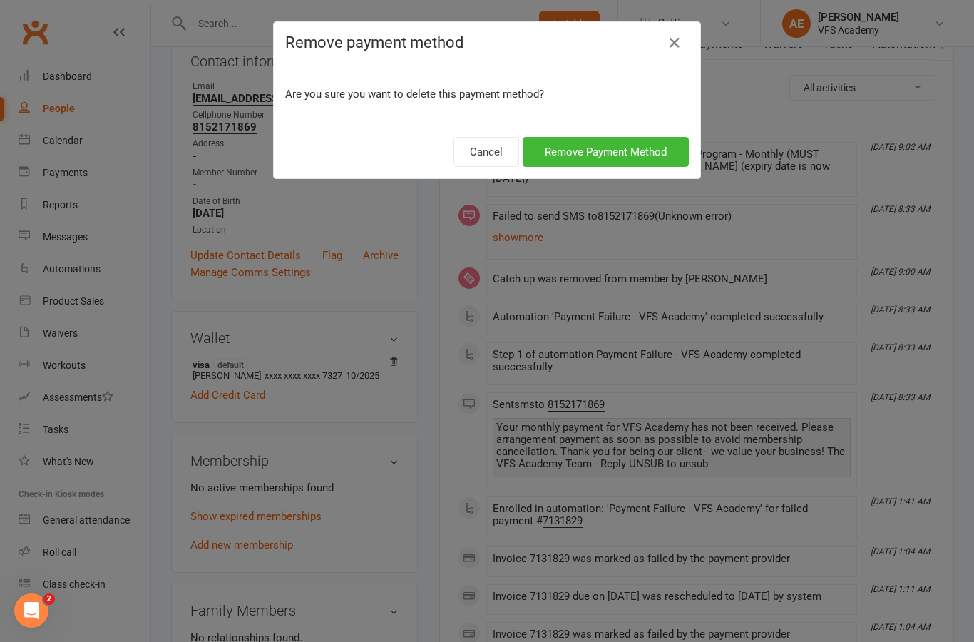
click at [645, 147] on button "Remove Payment Method" at bounding box center [606, 152] width 166 height 30
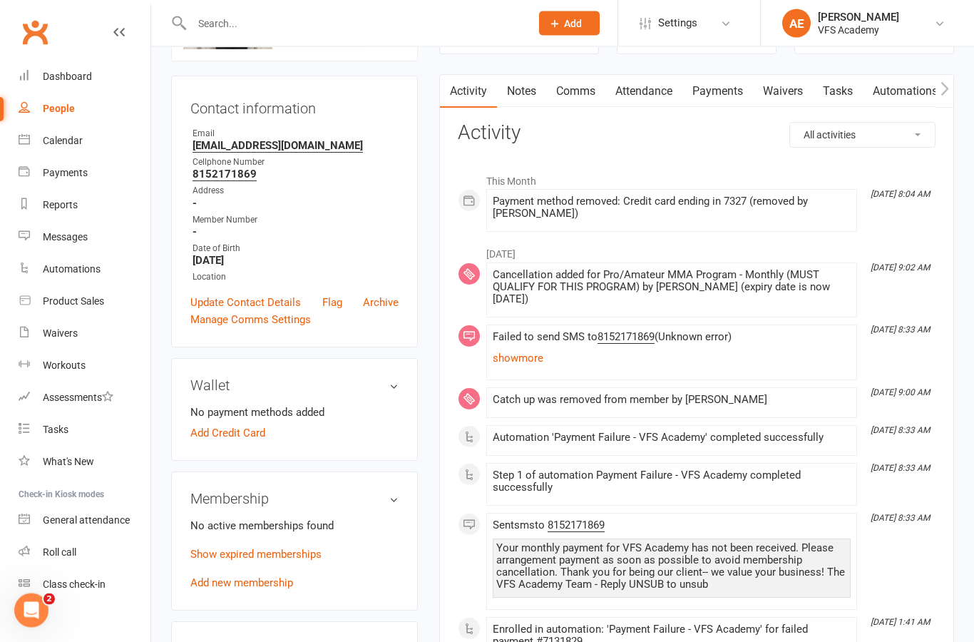
scroll to position [119, 0]
click at [231, 589] on link "Add new membership" at bounding box center [241, 582] width 103 height 13
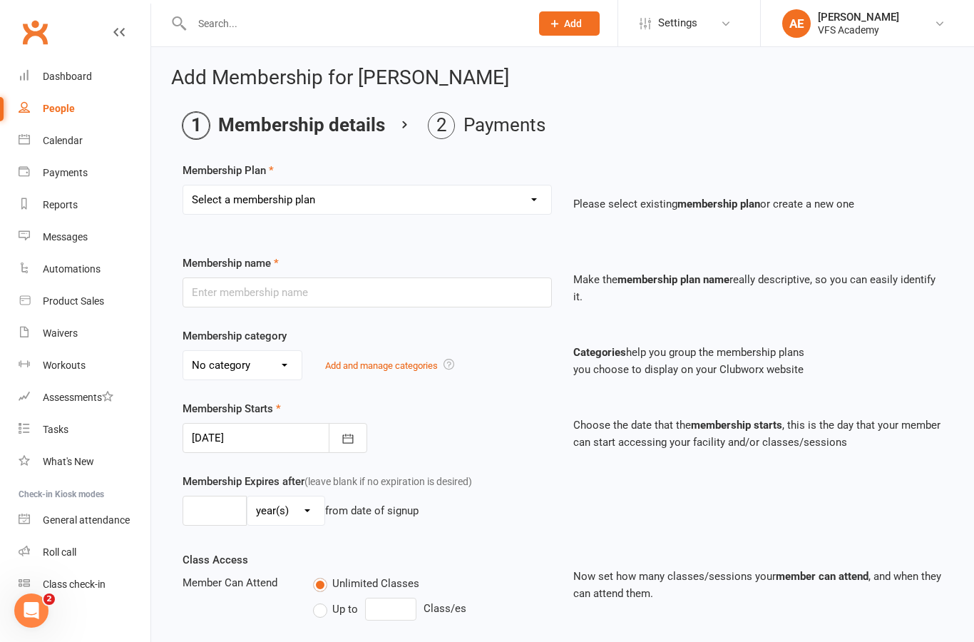
click at [472, 203] on select "Select a membership plan Create new Membership Plan Kid's Monthly Unlimited Kid…" at bounding box center [367, 199] width 368 height 29
select select "7"
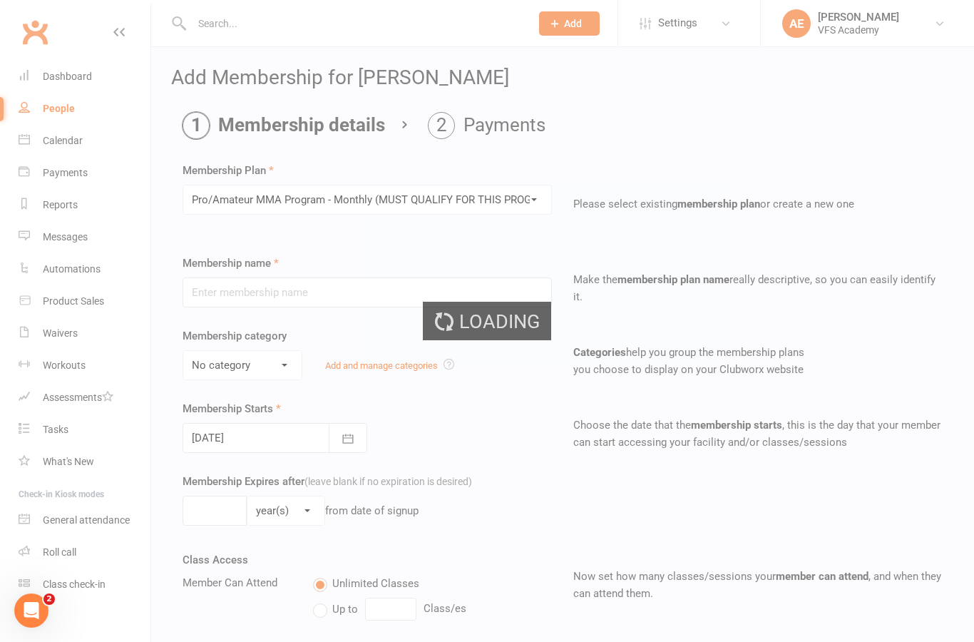
type input "Pro/Amateur MMA Program - Monthly (MUST QUALIFY FOR THIS PROGRAM)"
select select "6"
type input "0"
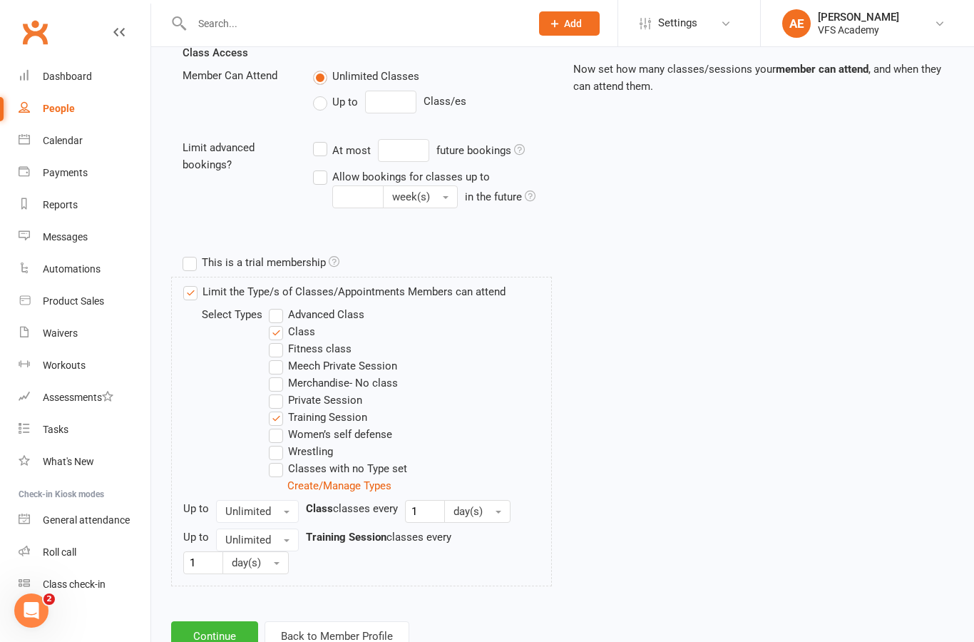
scroll to position [511, 0]
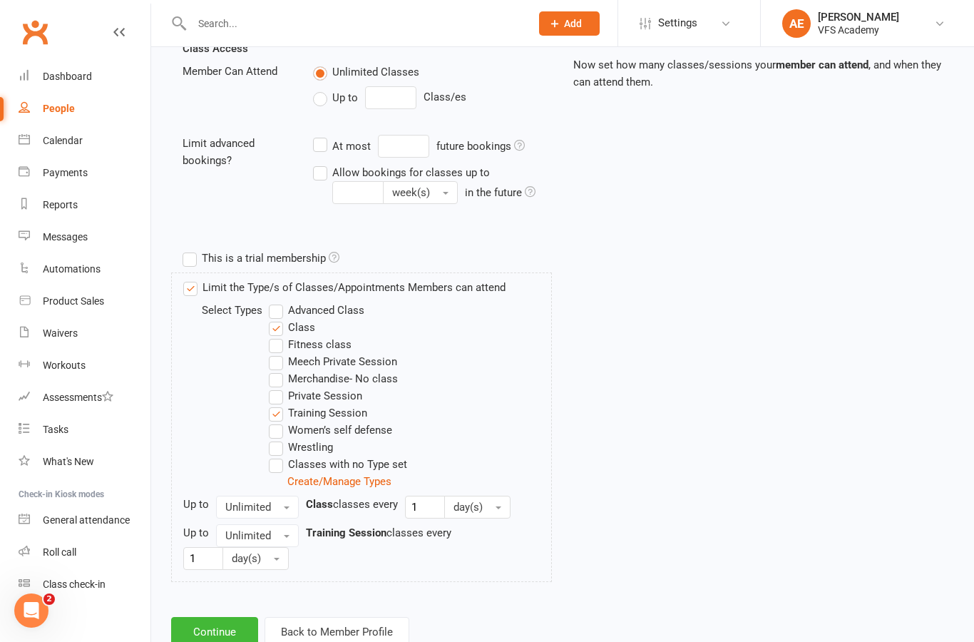
click at [205, 632] on button "Continue" at bounding box center [214, 632] width 87 height 30
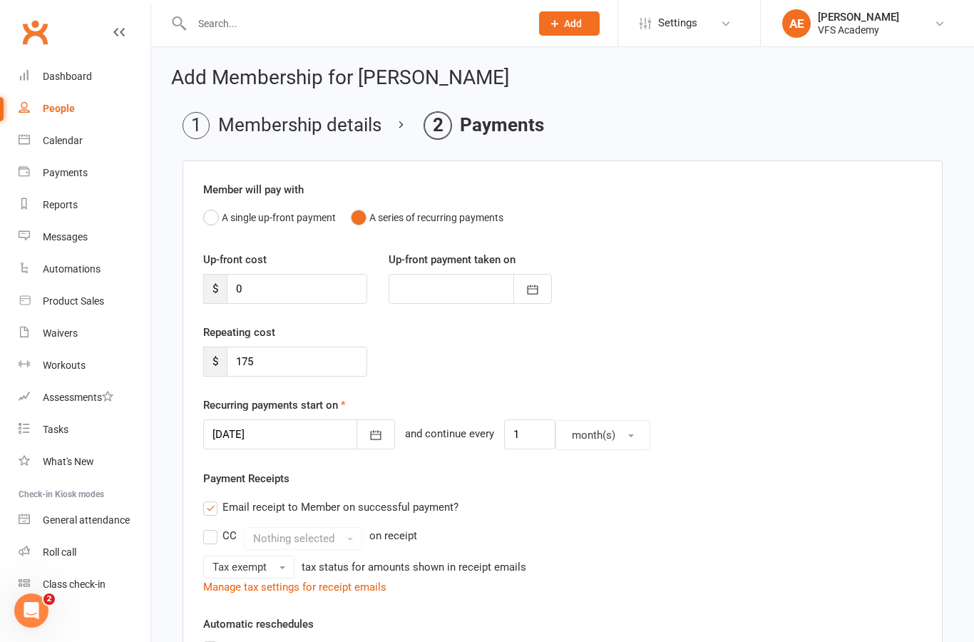
click at [367, 428] on button "button" at bounding box center [375, 434] width 38 height 30
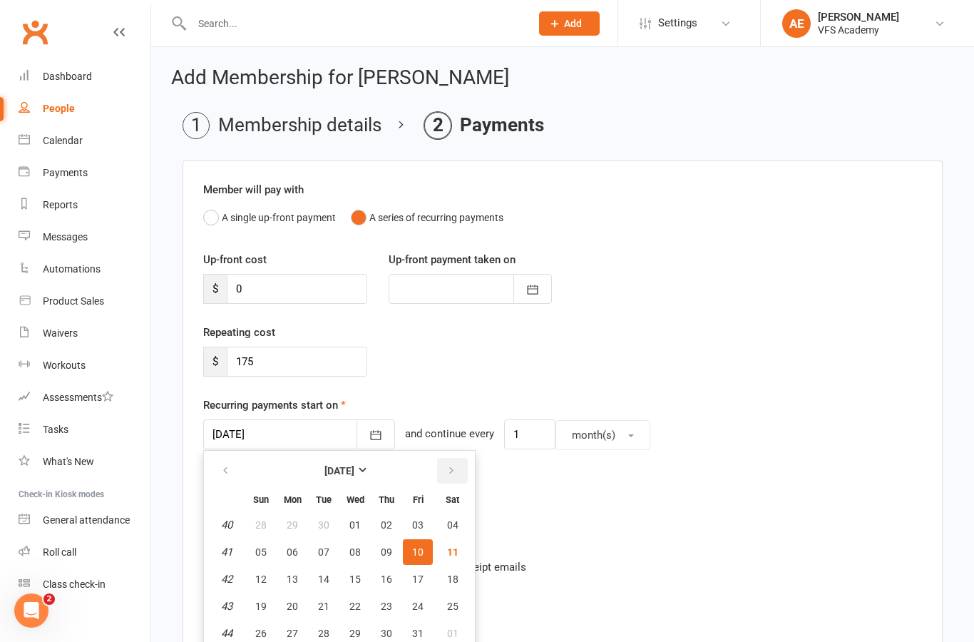
click at [457, 466] on button "button" at bounding box center [452, 471] width 31 height 26
click at [318, 577] on span "11" at bounding box center [323, 578] width 11 height 11
type input "[DATE]"
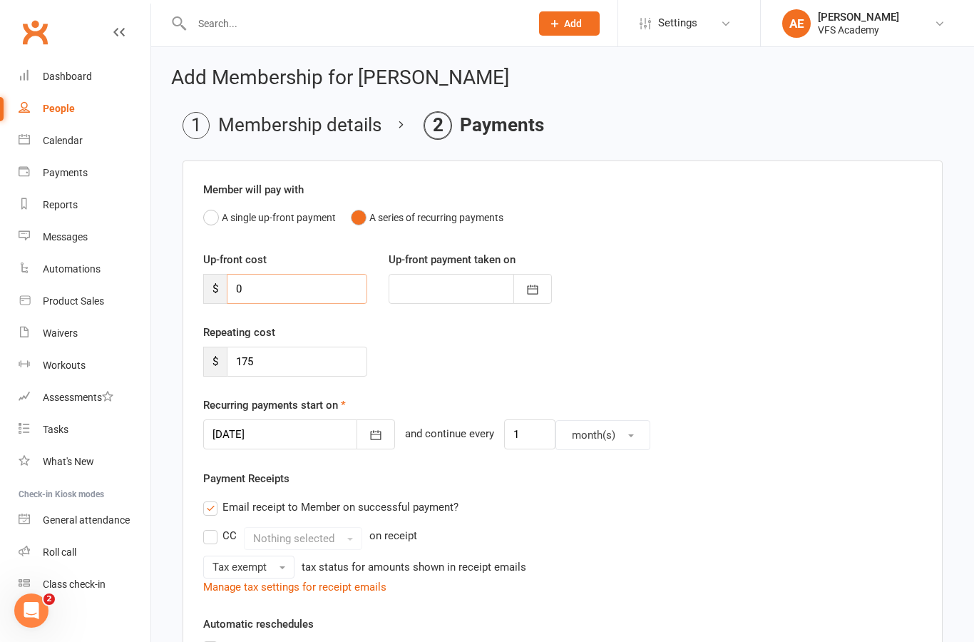
click at [302, 280] on input "0" at bounding box center [297, 289] width 140 height 30
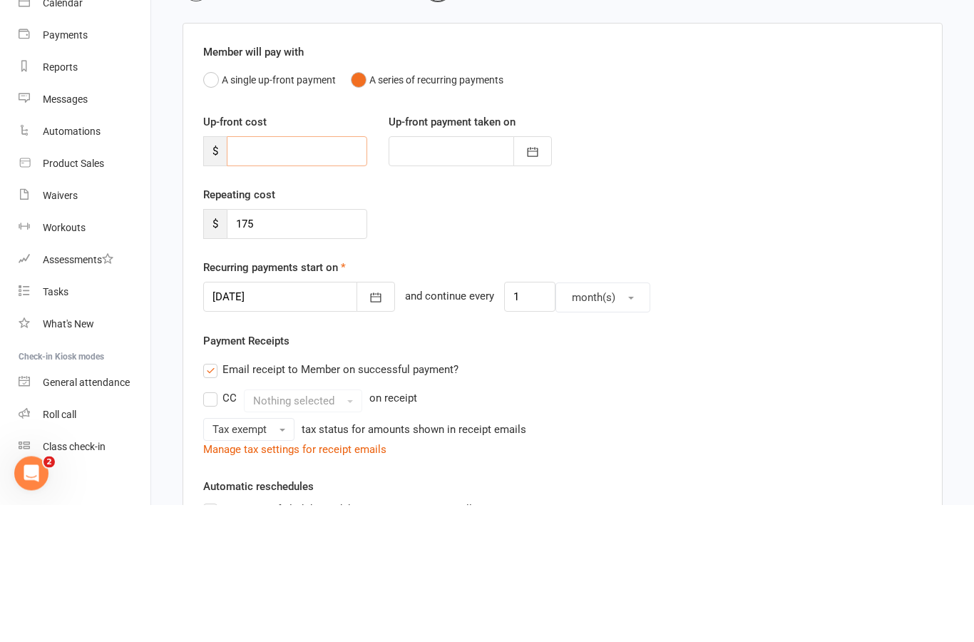
type input "1"
type input "[DATE]"
type input "125"
click at [774, 251] on div "Up-front cost $ 125 Up-front payment taken on [DATE] [DATE] Sun Mon Tue Wed Thu…" at bounding box center [562, 287] width 740 height 73
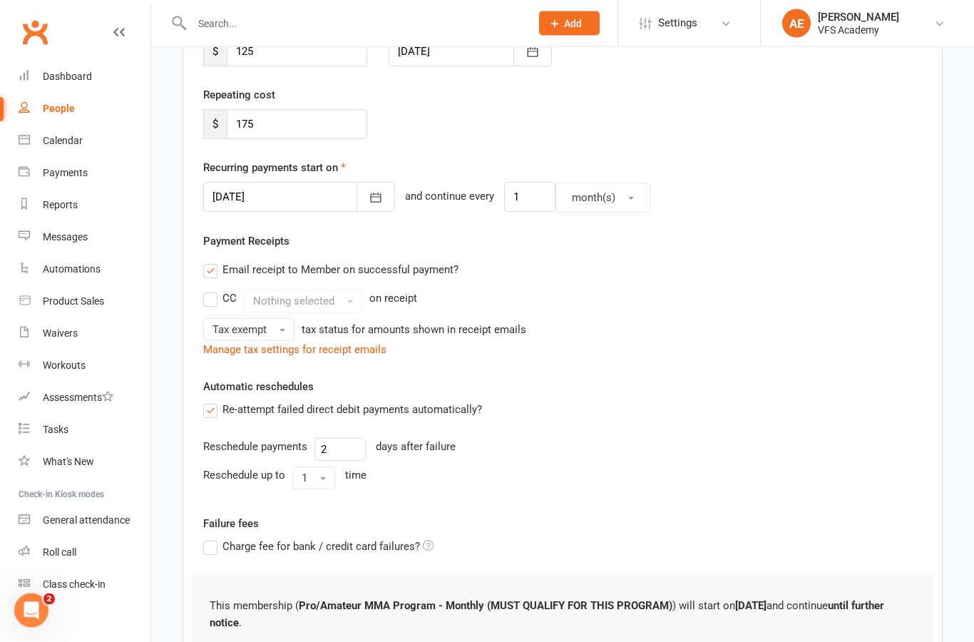
scroll to position [395, 0]
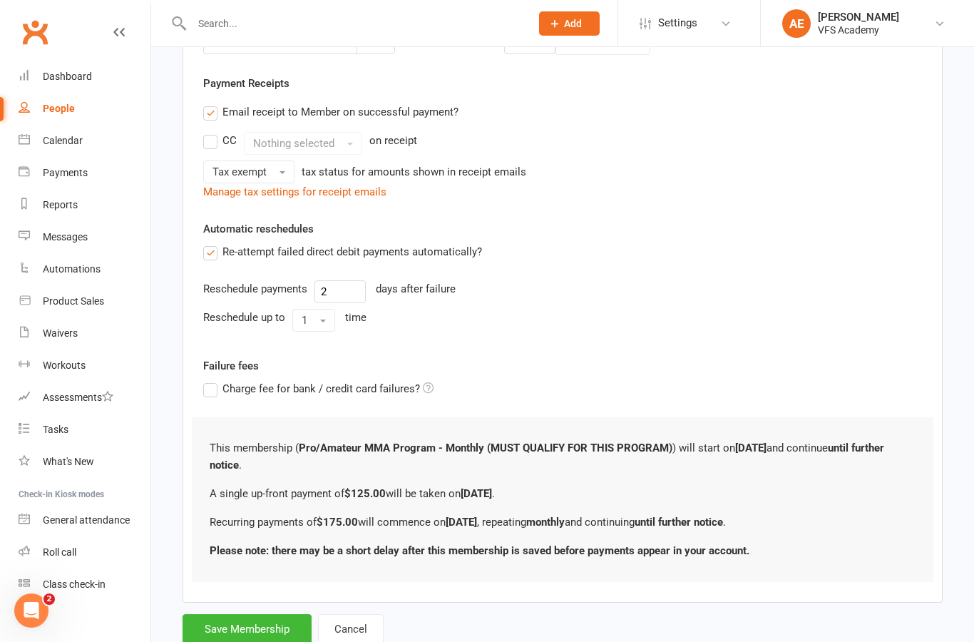
click at [268, 622] on button "Save Membership" at bounding box center [247, 629] width 129 height 30
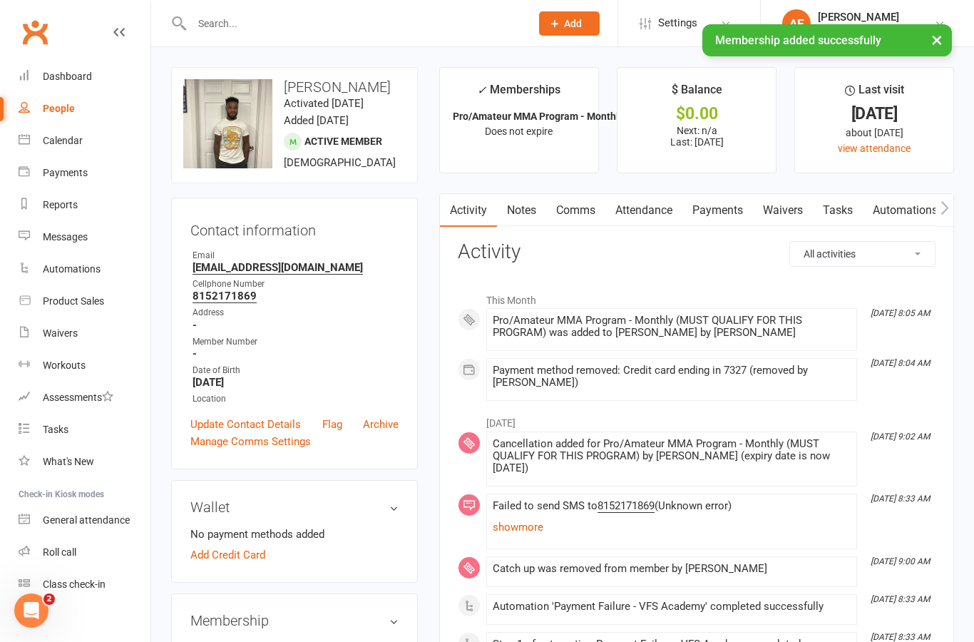
click at [720, 219] on link "Payments" at bounding box center [717, 210] width 71 height 33
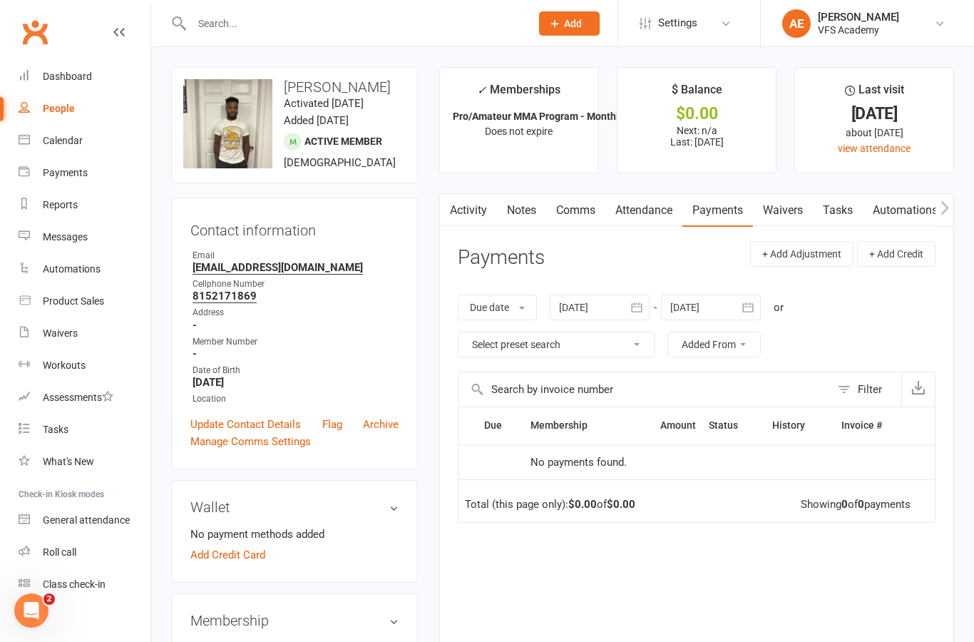
click at [245, 563] on link "Add Credit Card" at bounding box center [227, 554] width 75 height 17
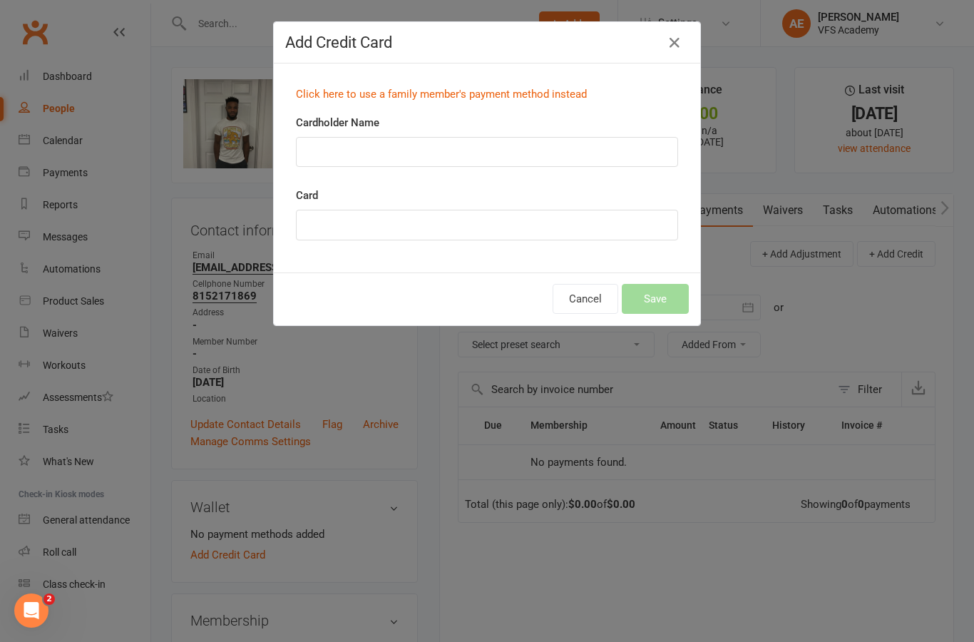
click at [478, 154] on input "Cardholder Name" at bounding box center [487, 152] width 382 height 30
type input "[PERSON_NAME]"
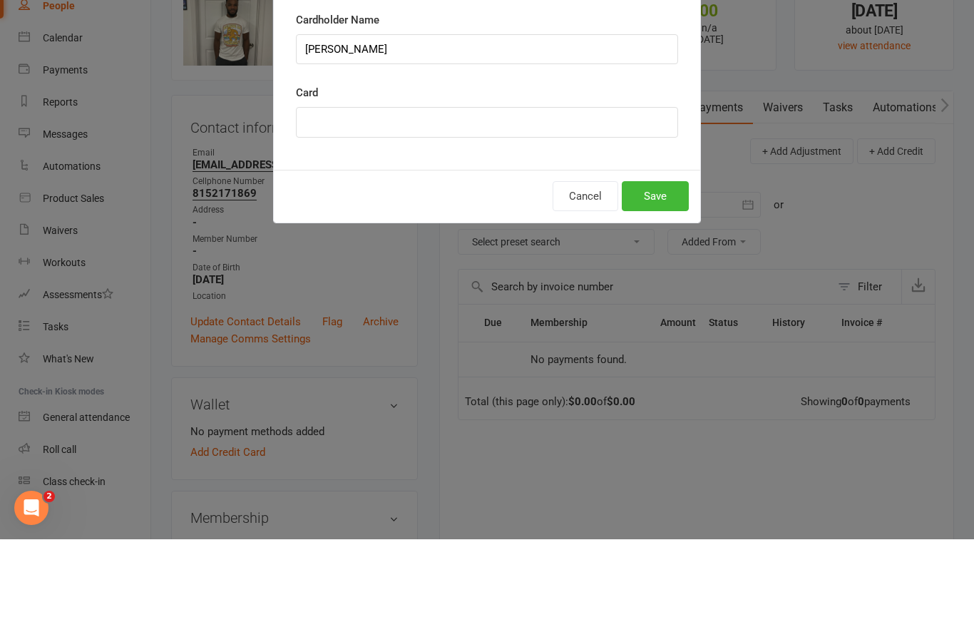
click at [661, 284] on button "Save" at bounding box center [655, 299] width 67 height 30
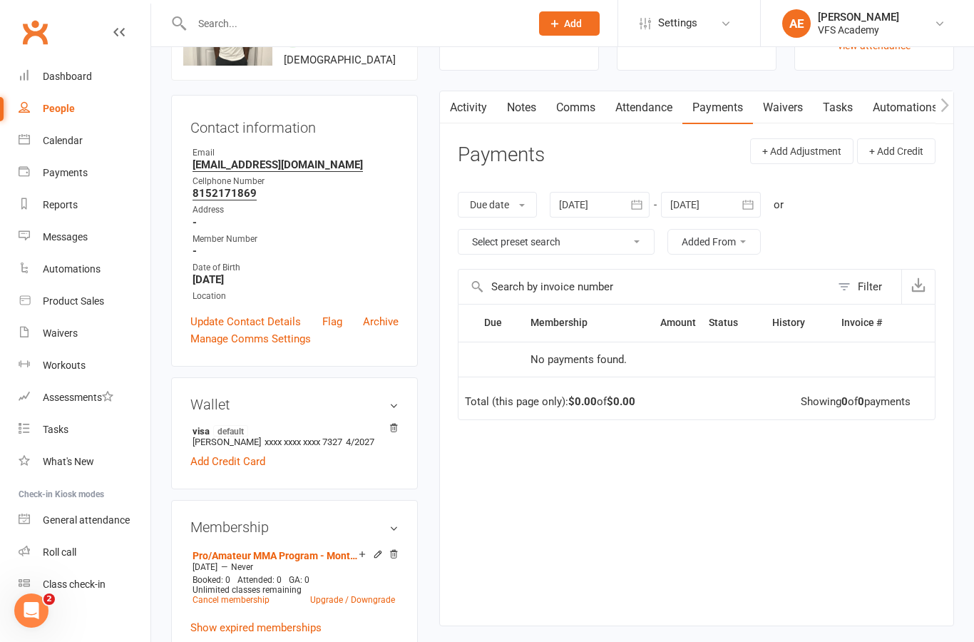
click at [61, 76] on div "Dashboard" at bounding box center [67, 76] width 49 height 11
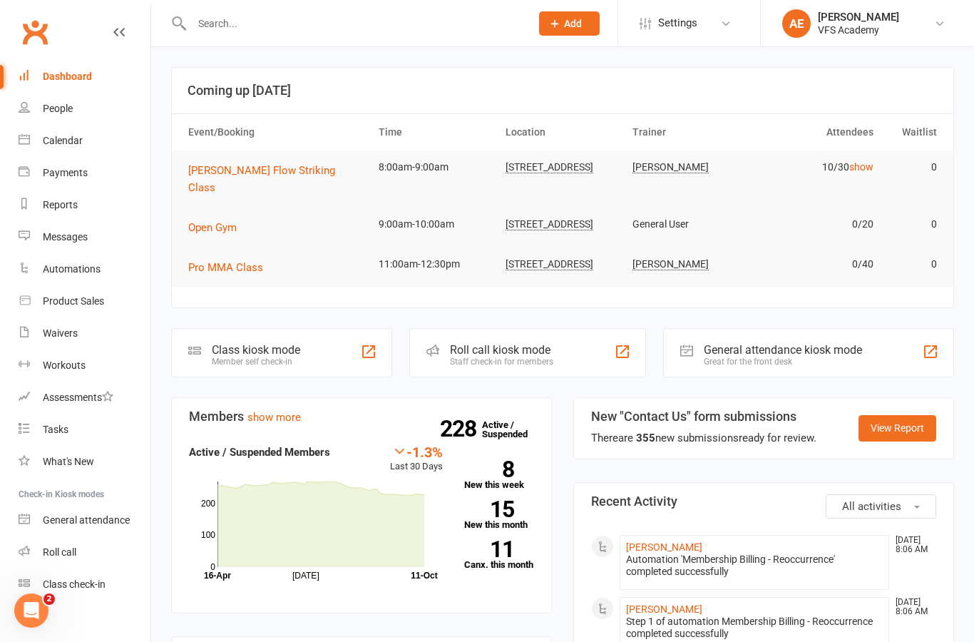
click at [254, 356] on div "Member self check-in" at bounding box center [256, 361] width 88 height 10
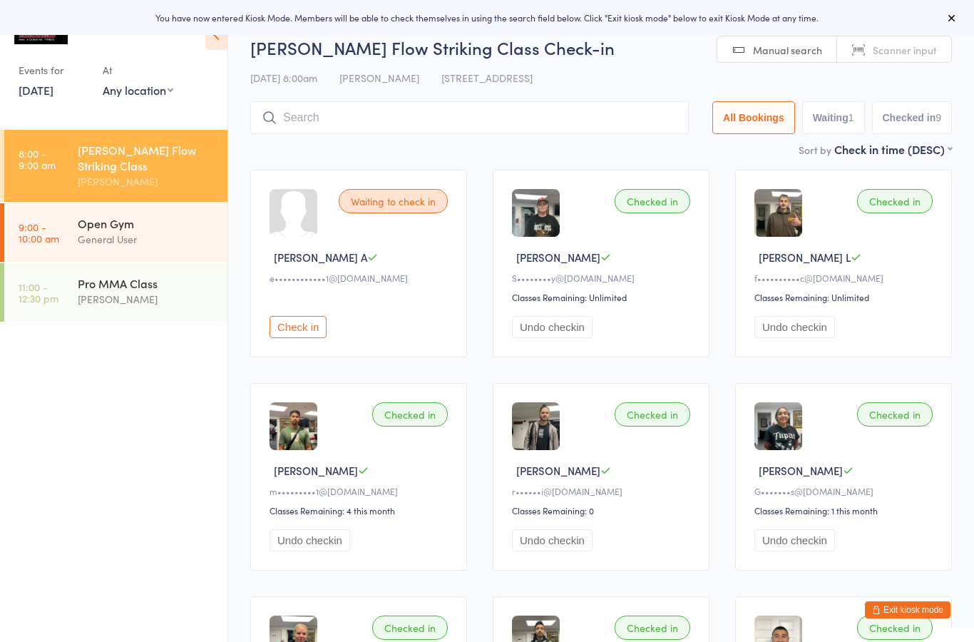
click at [290, 132] on input "search" at bounding box center [469, 117] width 438 height 33
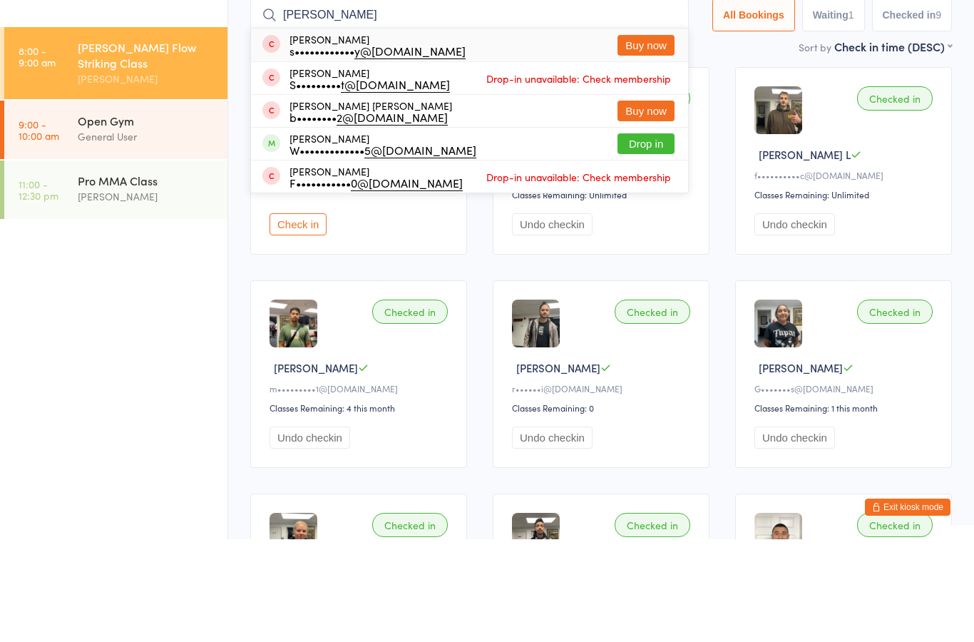
type input "[PERSON_NAME]"
click at [297, 247] on div "W••••••••••••• 5@gmail.com" at bounding box center [382, 252] width 187 height 11
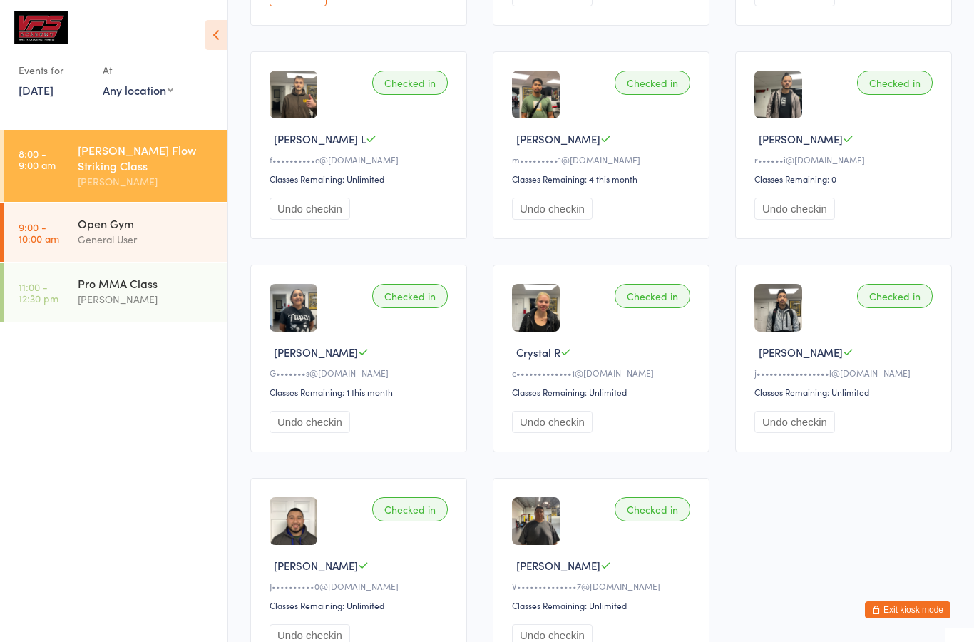
scroll to position [337, 0]
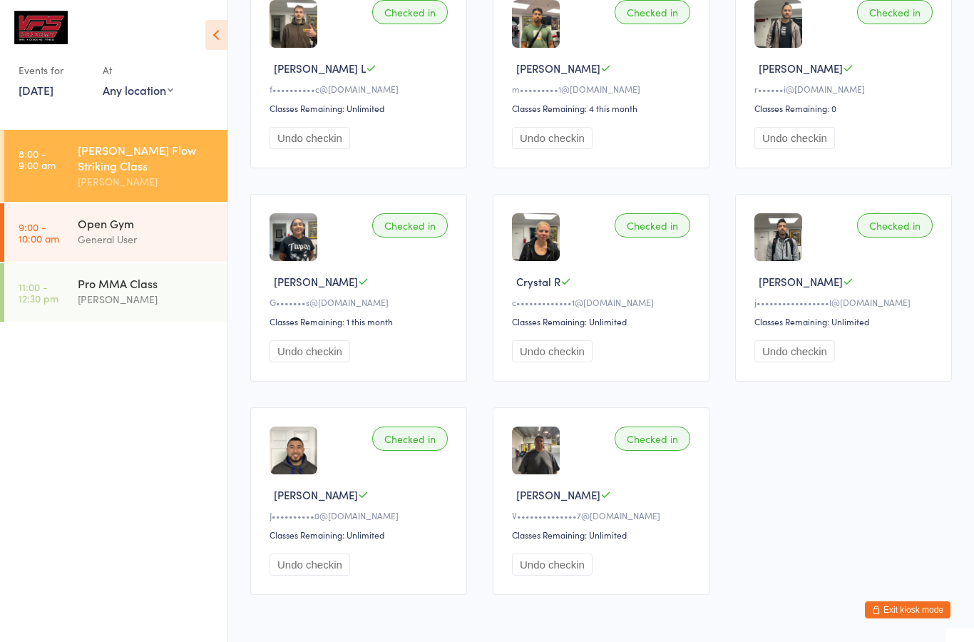
scroll to position [428, 0]
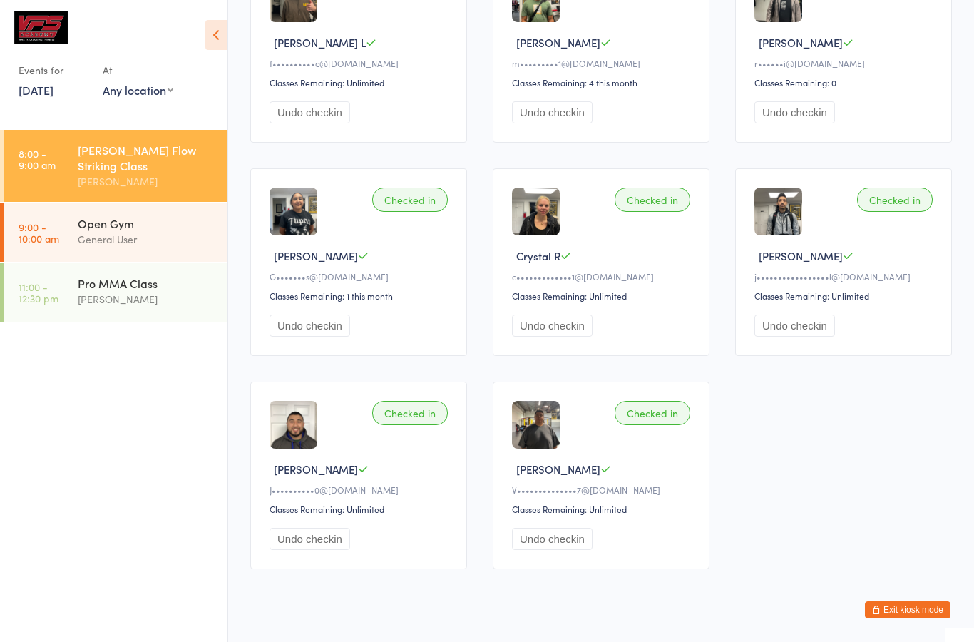
click at [325, 337] on button "Undo checkin" at bounding box center [309, 325] width 81 height 22
click at [306, 550] on button "Undo checkin" at bounding box center [309, 539] width 81 height 22
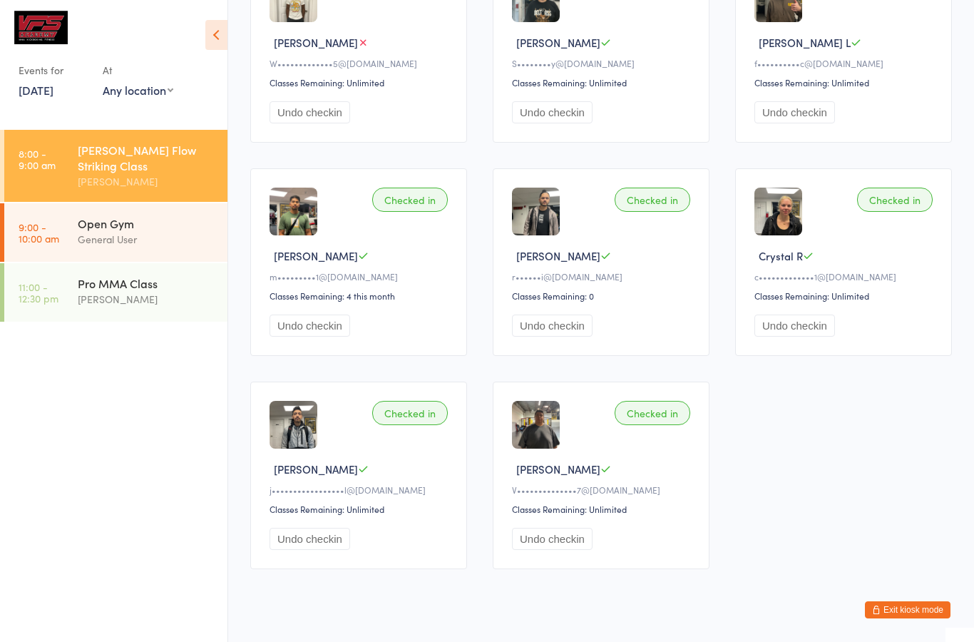
click at [312, 550] on button "Undo checkin" at bounding box center [309, 539] width 81 height 22
